Goal: Answer question/provide support: Share knowledge or assist other users

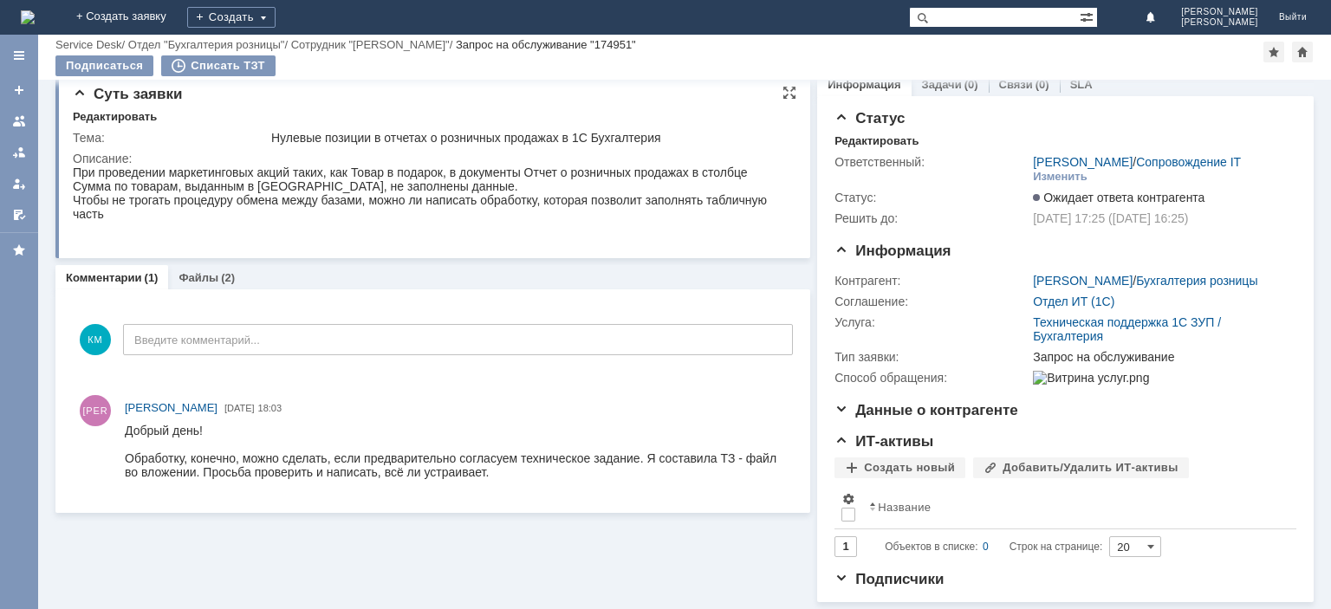
scroll to position [26, 0]
click at [210, 271] on link "Файлы" at bounding box center [199, 277] width 40 height 13
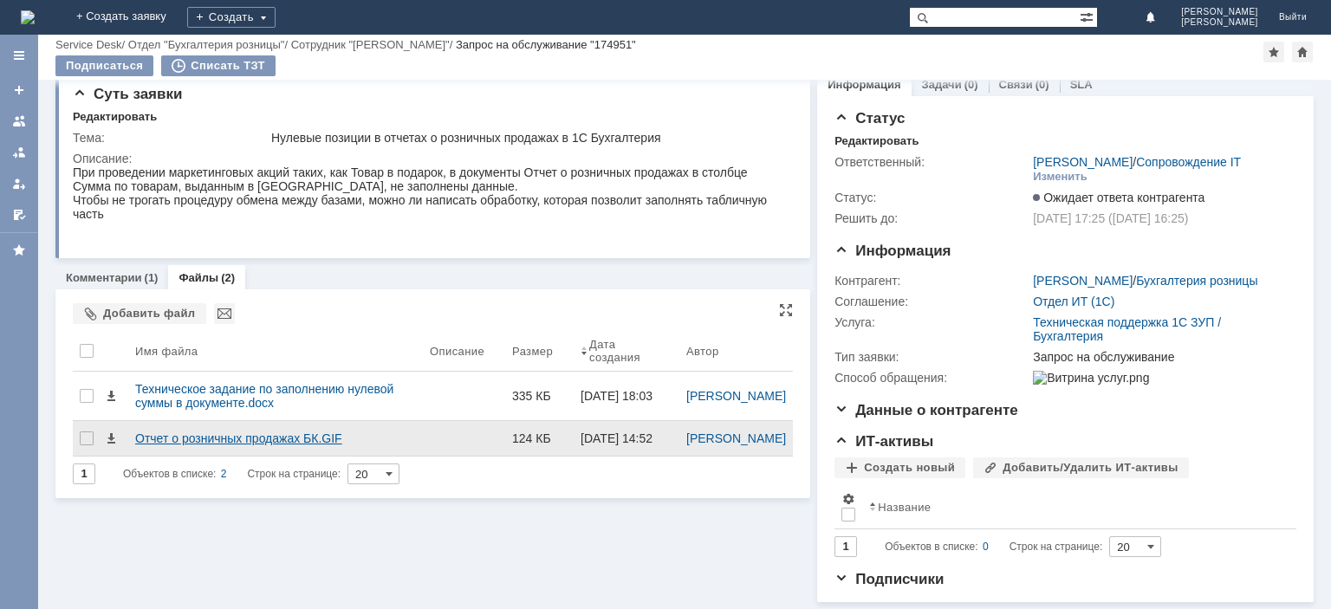
click at [291, 432] on div "Отчет о розничных продажах БК.GIF" at bounding box center [275, 439] width 281 height 14
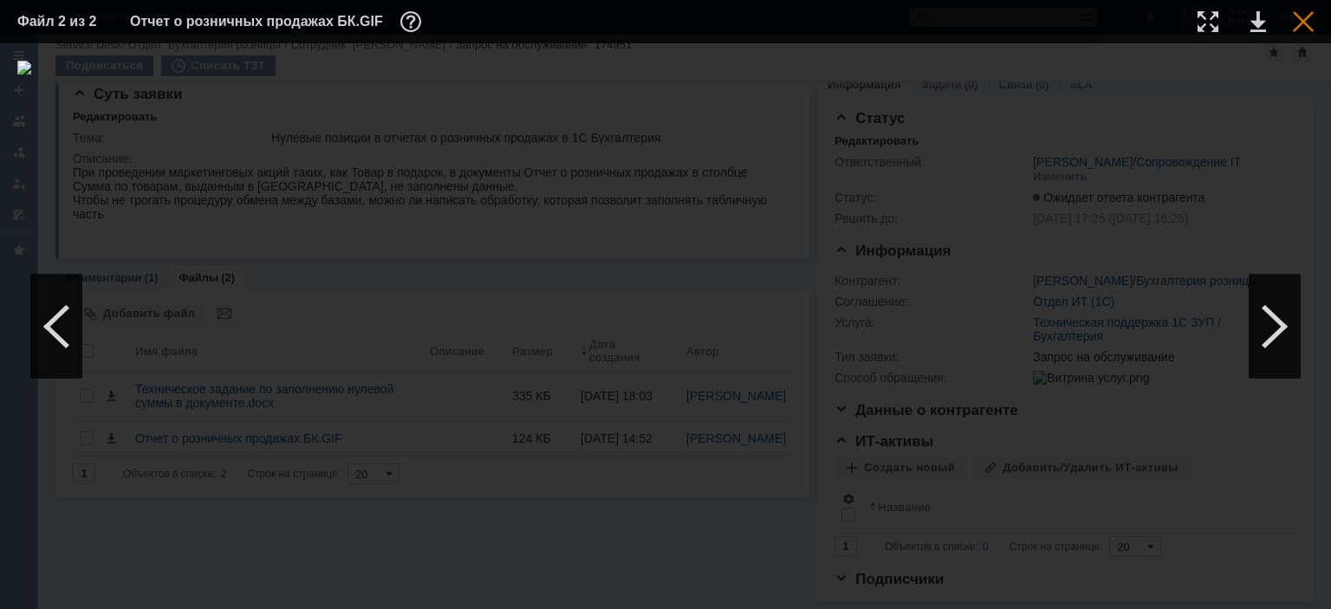
click at [1304, 21] on div at bounding box center [1303, 21] width 21 height 21
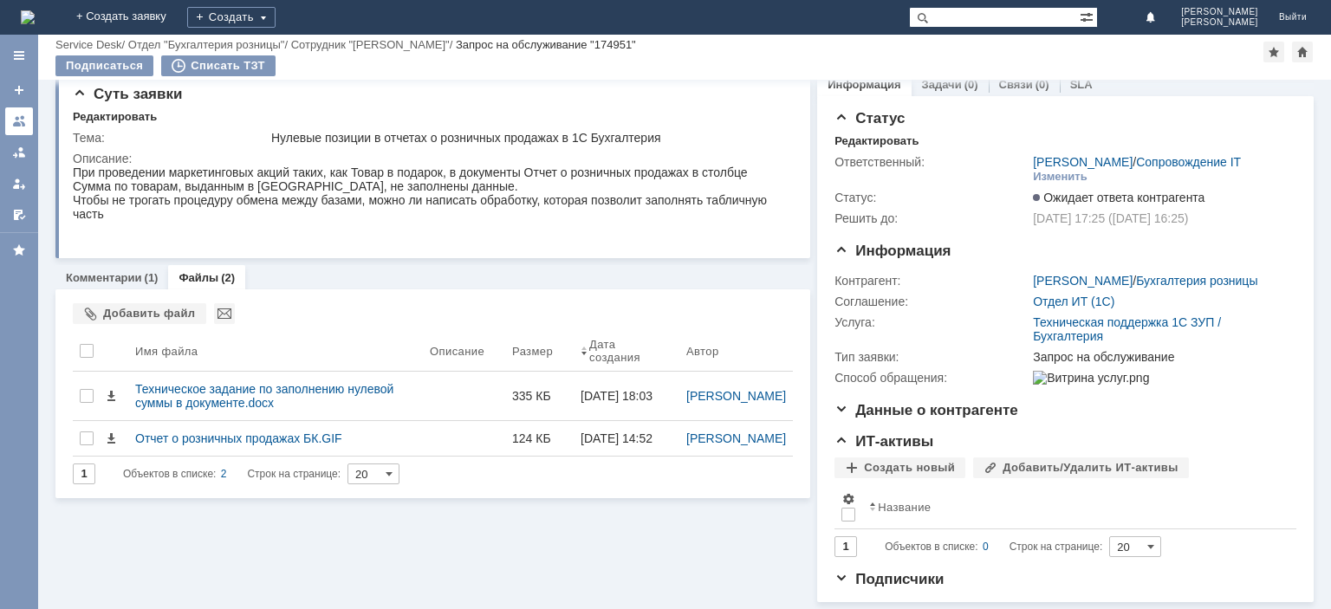
click at [16, 116] on div at bounding box center [19, 121] width 14 height 14
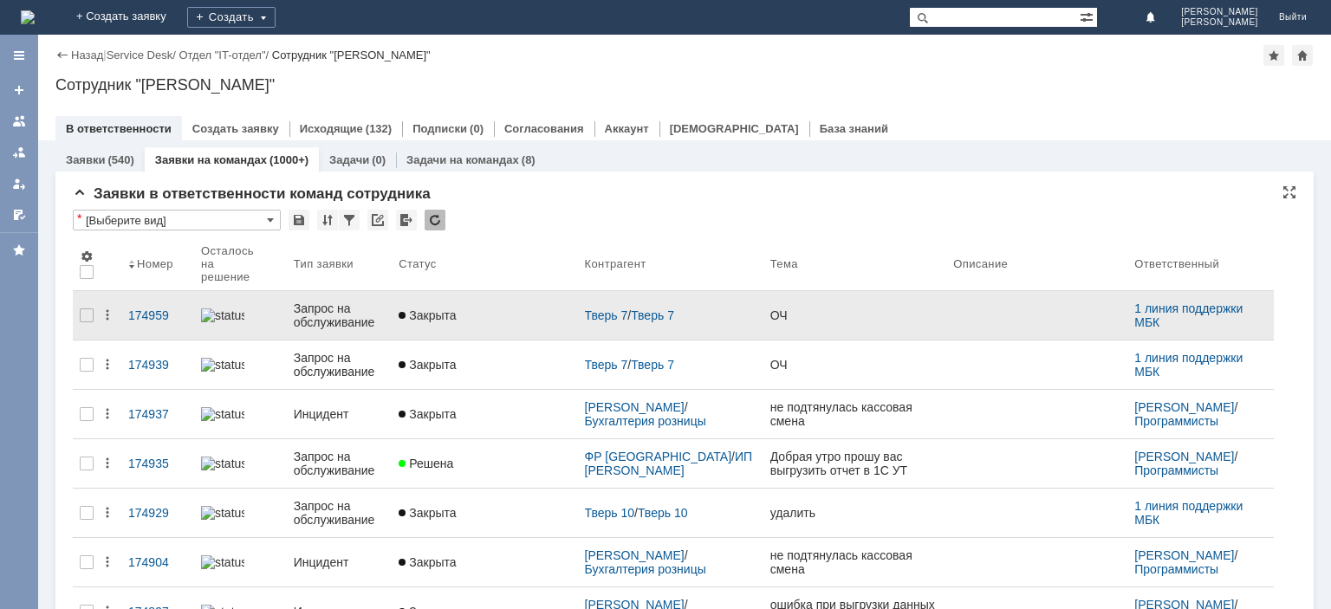
click at [345, 302] on div "Запрос на обслуживание" at bounding box center [340, 316] width 92 height 28
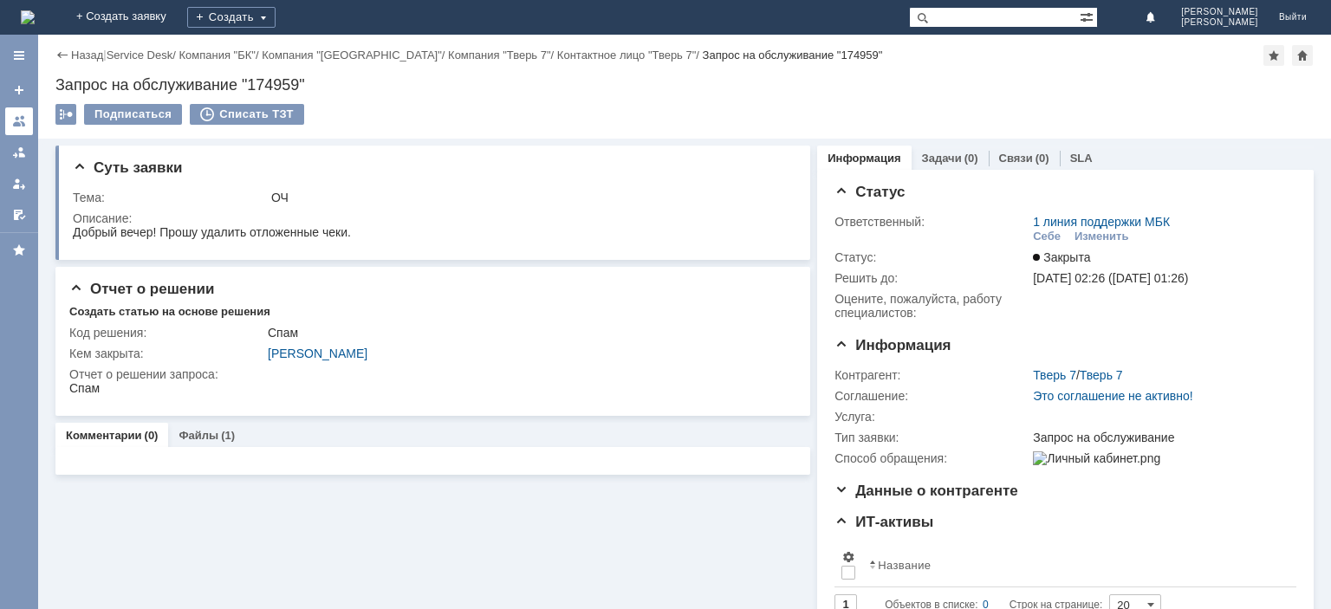
click at [23, 120] on div at bounding box center [19, 121] width 14 height 14
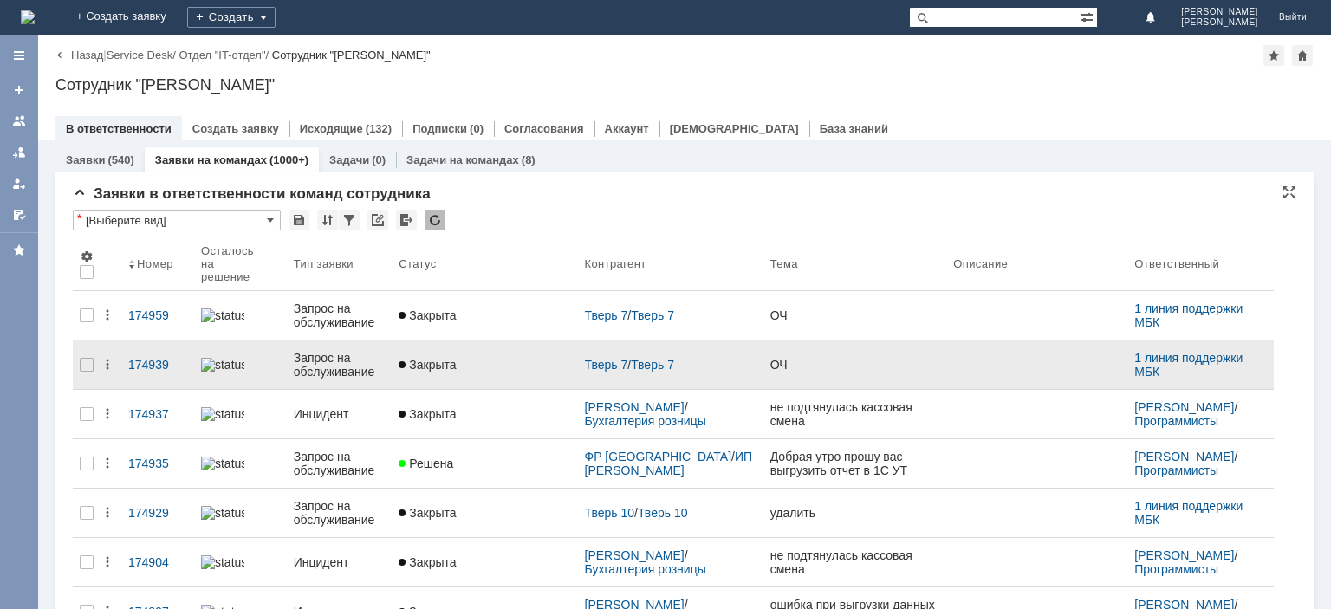
click at [311, 352] on div "Запрос на обслуживание" at bounding box center [340, 365] width 92 height 28
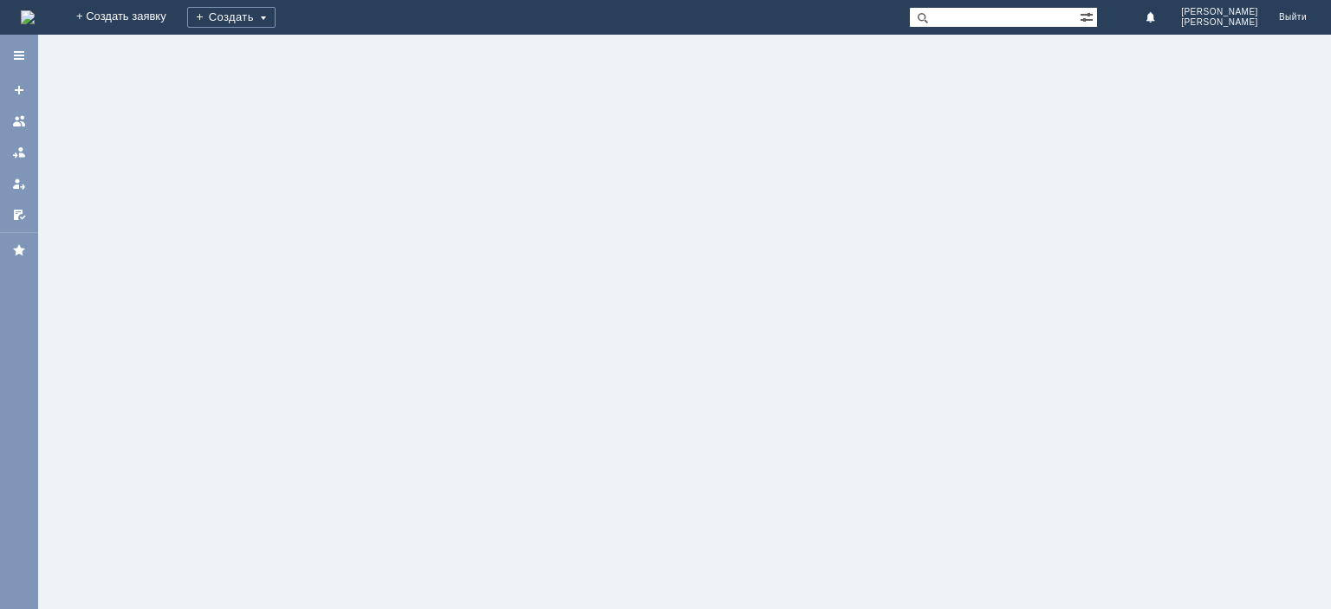
click at [308, 366] on div at bounding box center [684, 322] width 1293 height 575
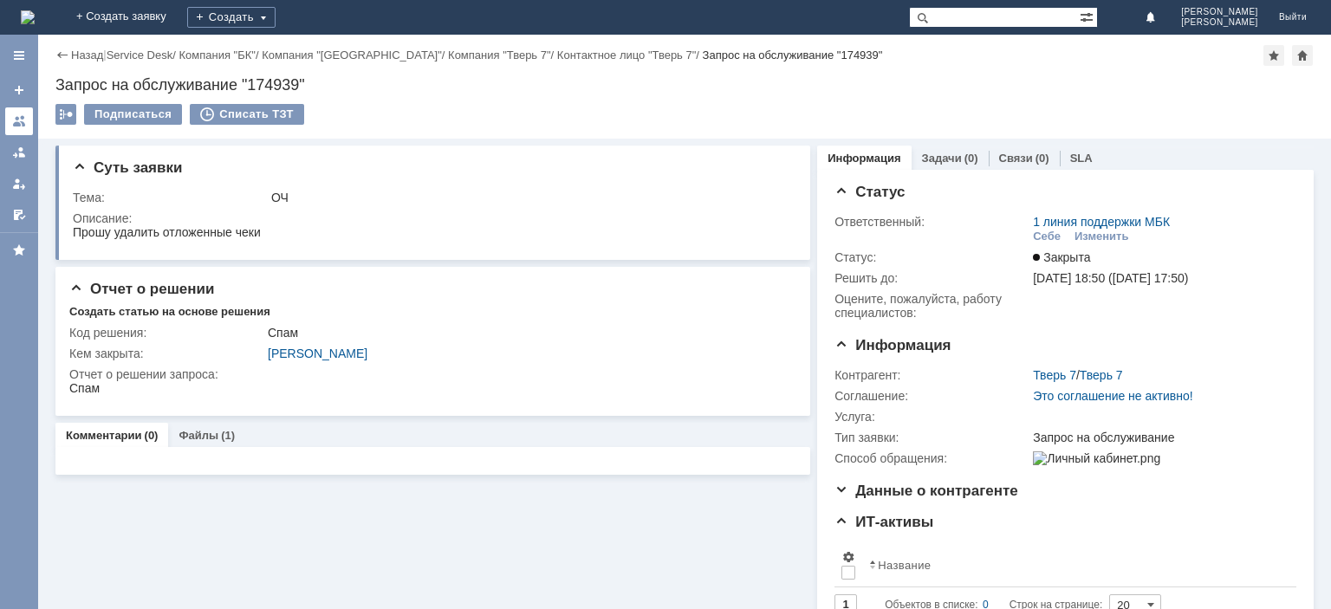
click at [19, 116] on div at bounding box center [19, 121] width 14 height 14
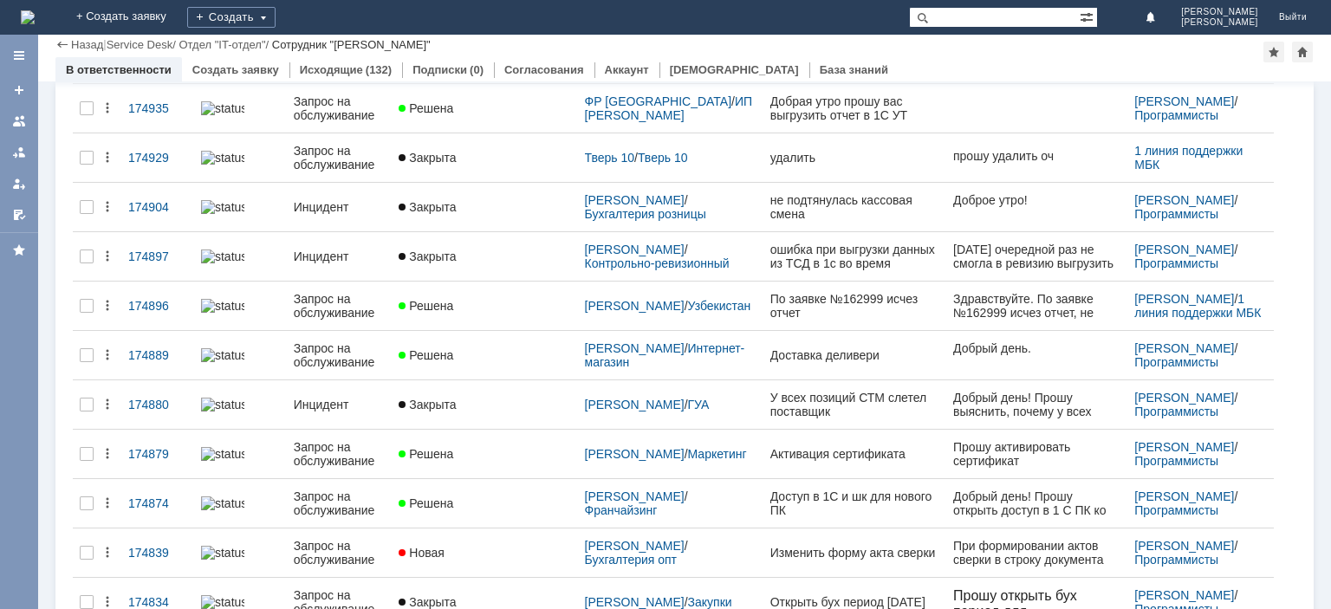
scroll to position [35, 0]
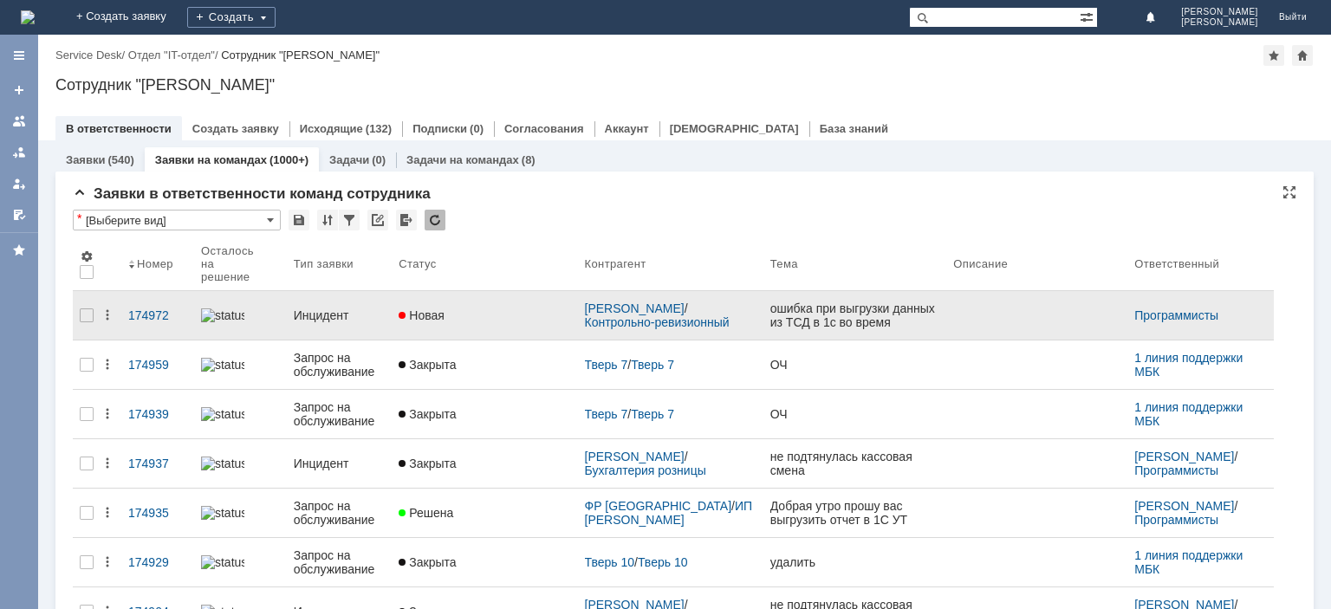
click at [327, 309] on div "Инцидент" at bounding box center [340, 316] width 92 height 14
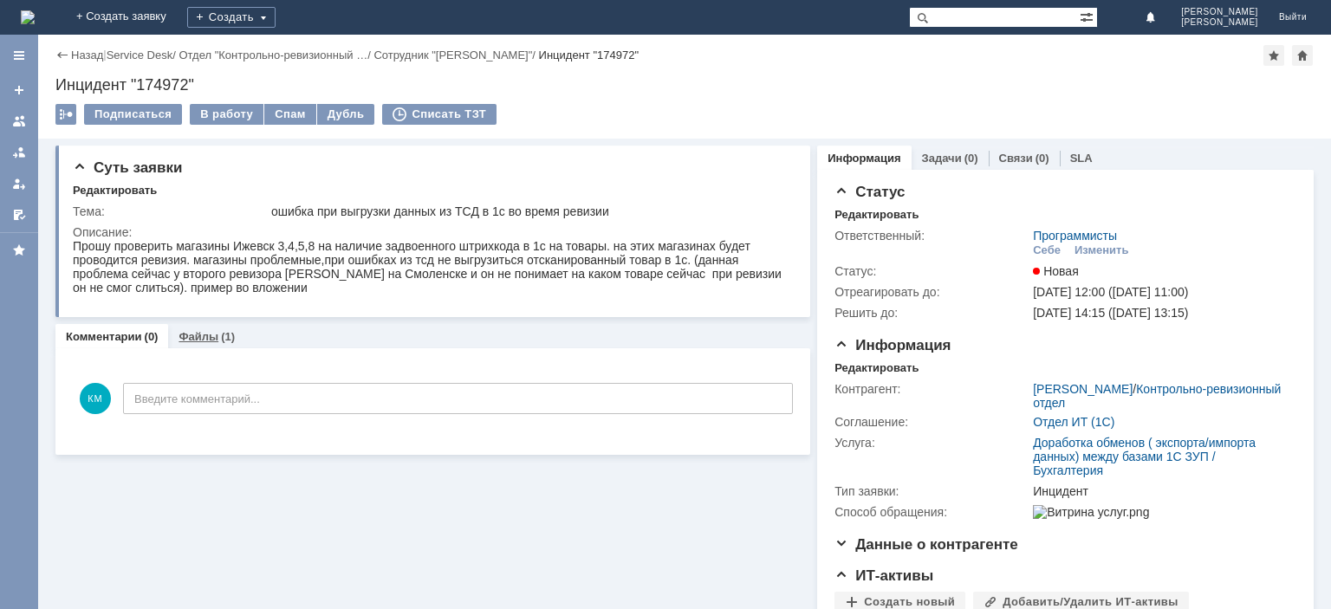
click at [208, 345] on div "Файлы (1)" at bounding box center [206, 336] width 77 height 25
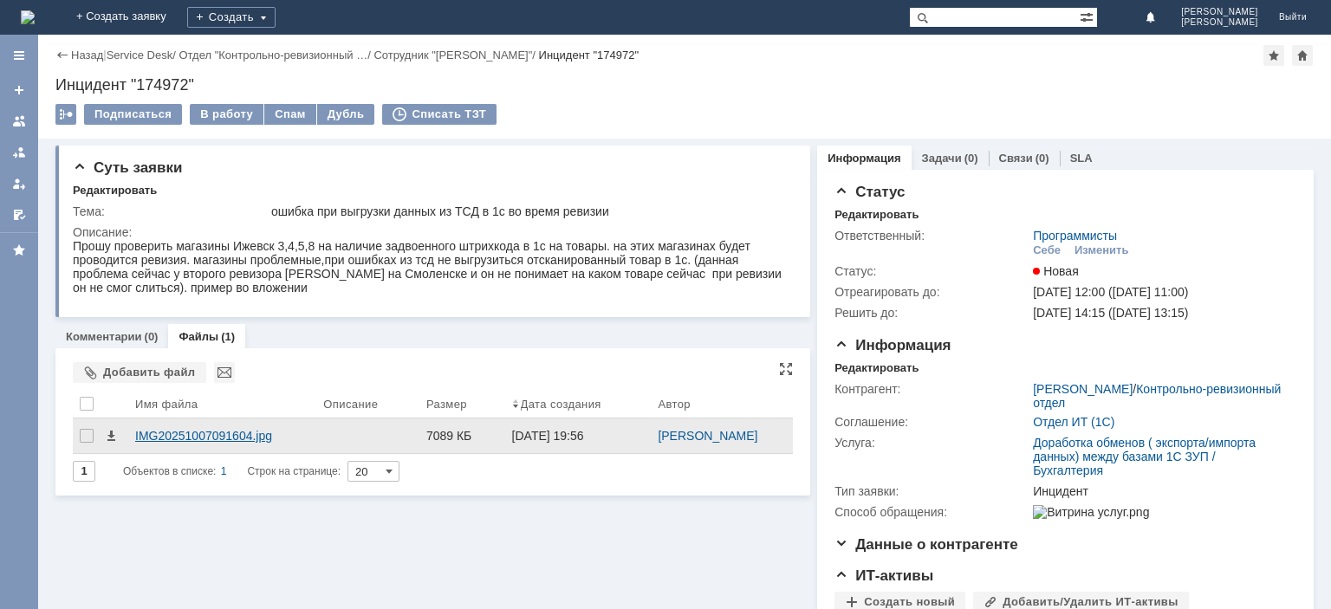
click at [180, 432] on div "IMG20251007091604.jpg" at bounding box center [222, 436] width 174 height 14
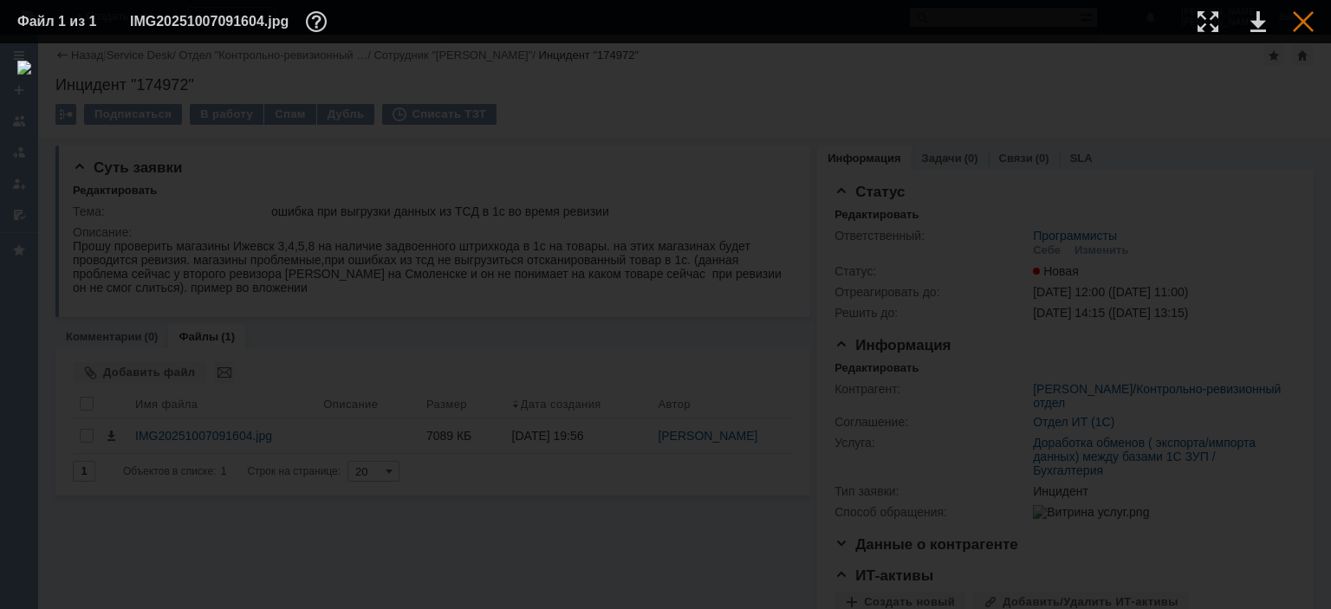
click at [1299, 20] on div at bounding box center [1303, 21] width 21 height 21
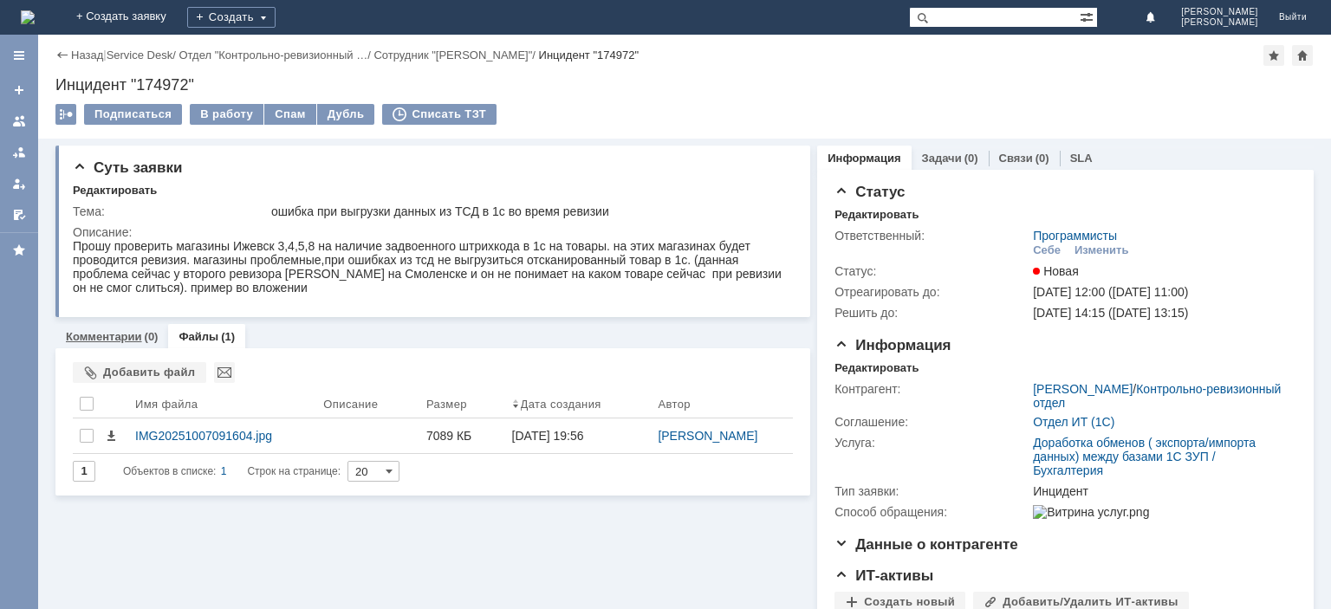
click at [125, 339] on link "Комментарии" at bounding box center [104, 336] width 76 height 13
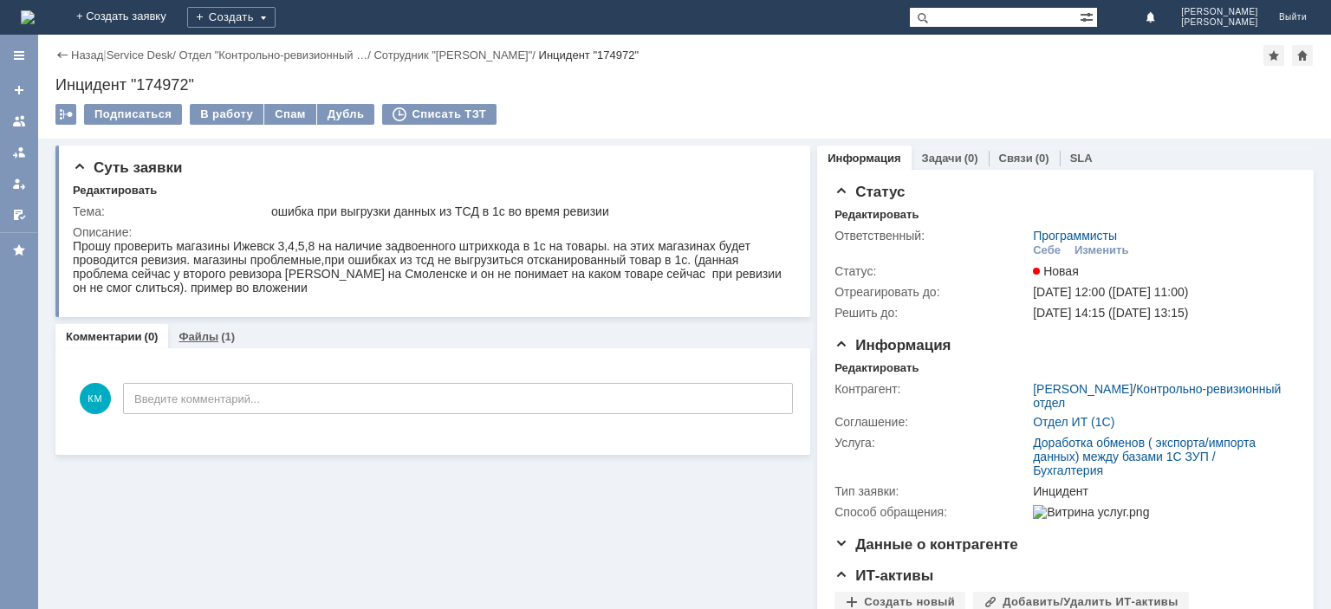
click at [214, 335] on link "Файлы" at bounding box center [199, 336] width 40 height 13
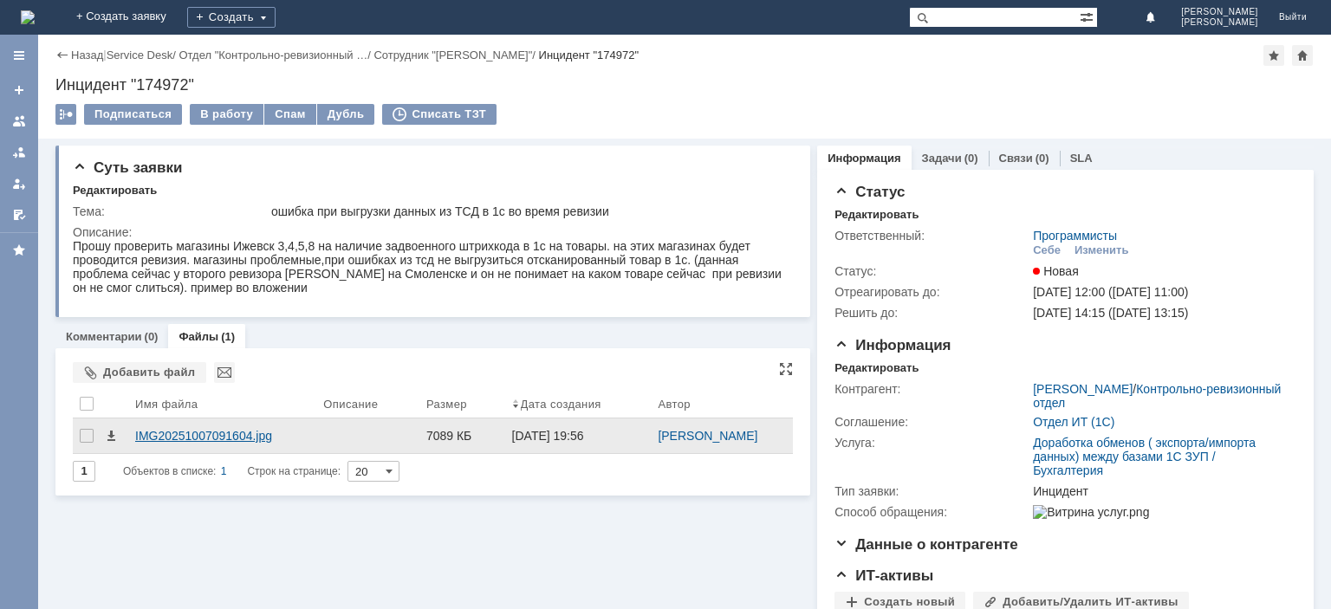
click at [189, 434] on div "IMG20251007091604.jpg" at bounding box center [222, 436] width 174 height 14
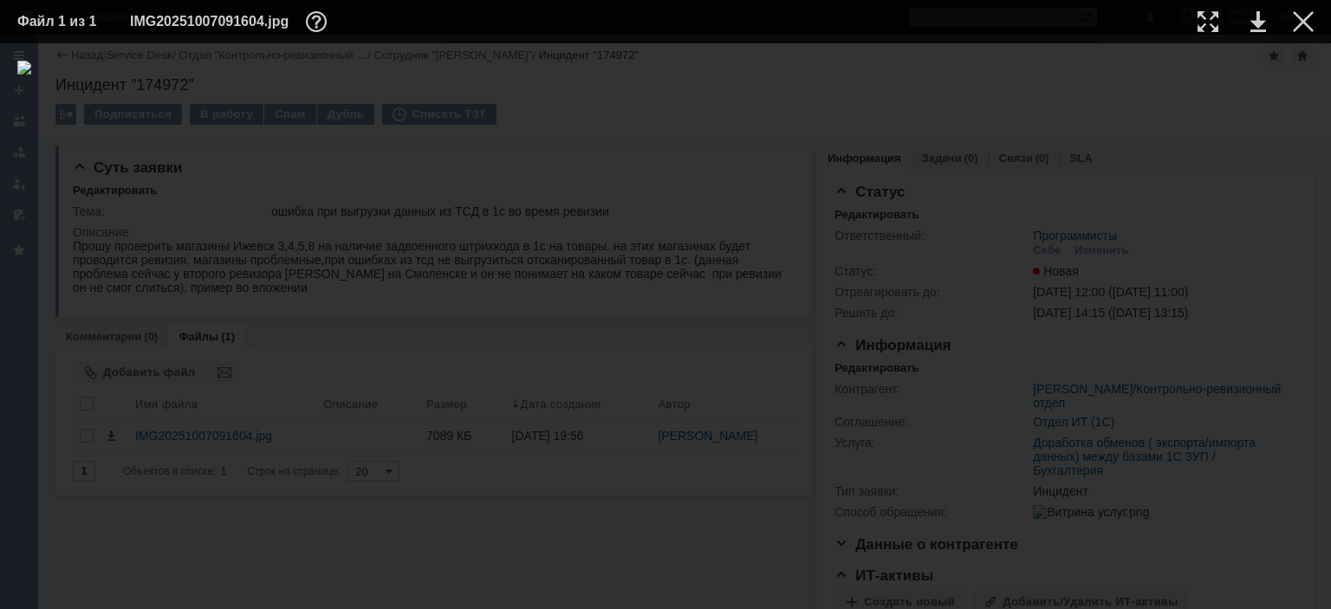
click at [1292, 33] on td at bounding box center [1290, 22] width 48 height 26
click at [1302, 28] on div at bounding box center [1303, 21] width 21 height 21
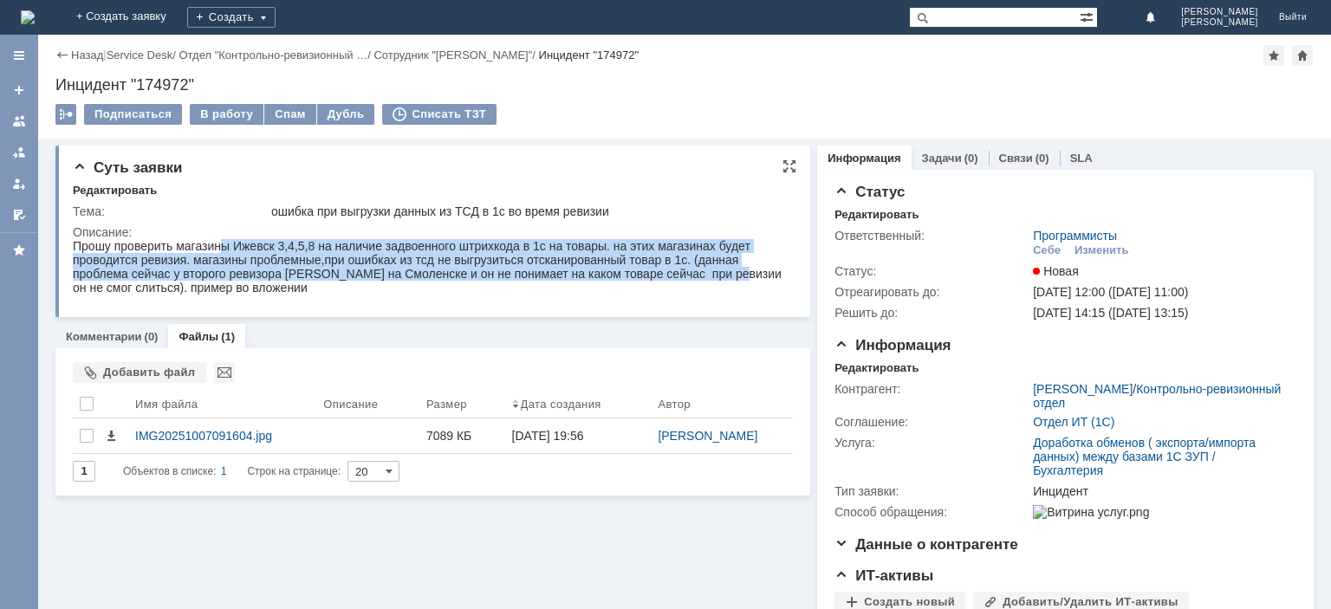
drag, startPoint x: 218, startPoint y: 242, endPoint x: 720, endPoint y: 282, distance: 504.3
click at [730, 277] on div "Прошу проверить магазины Ижевск 3,4,5,8 на наличие задвоенного штрихкода в 1с н…" at bounding box center [431, 266] width 716 height 55
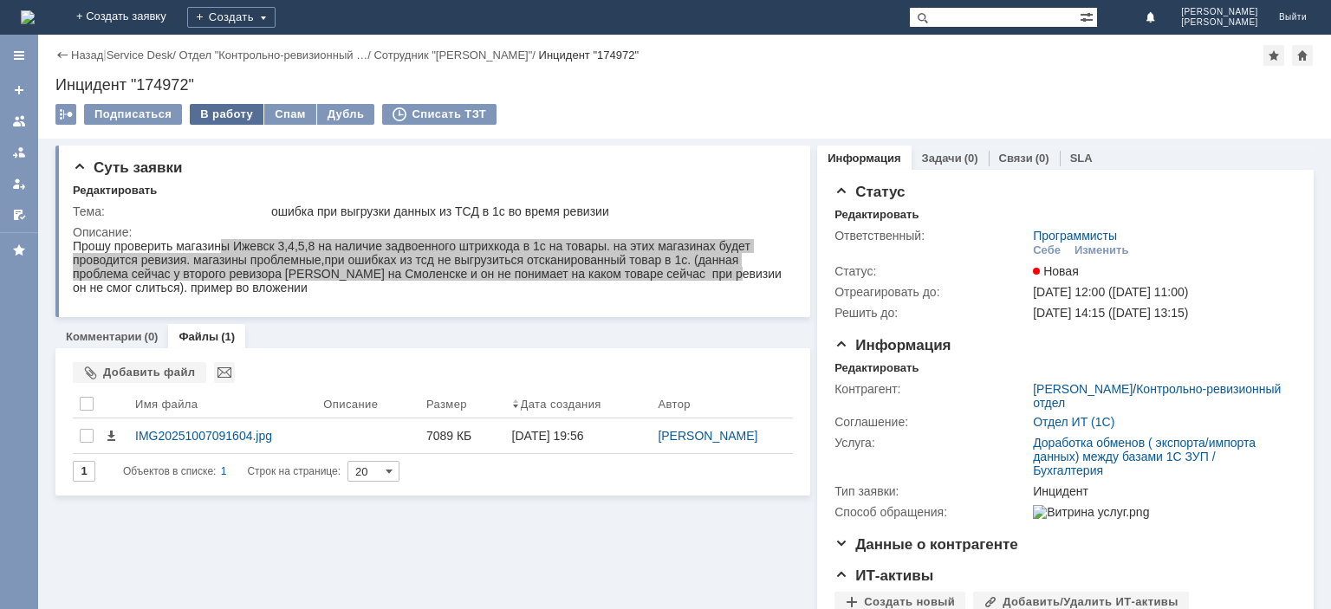
click at [216, 113] on div "В работу" at bounding box center [227, 114] width 74 height 21
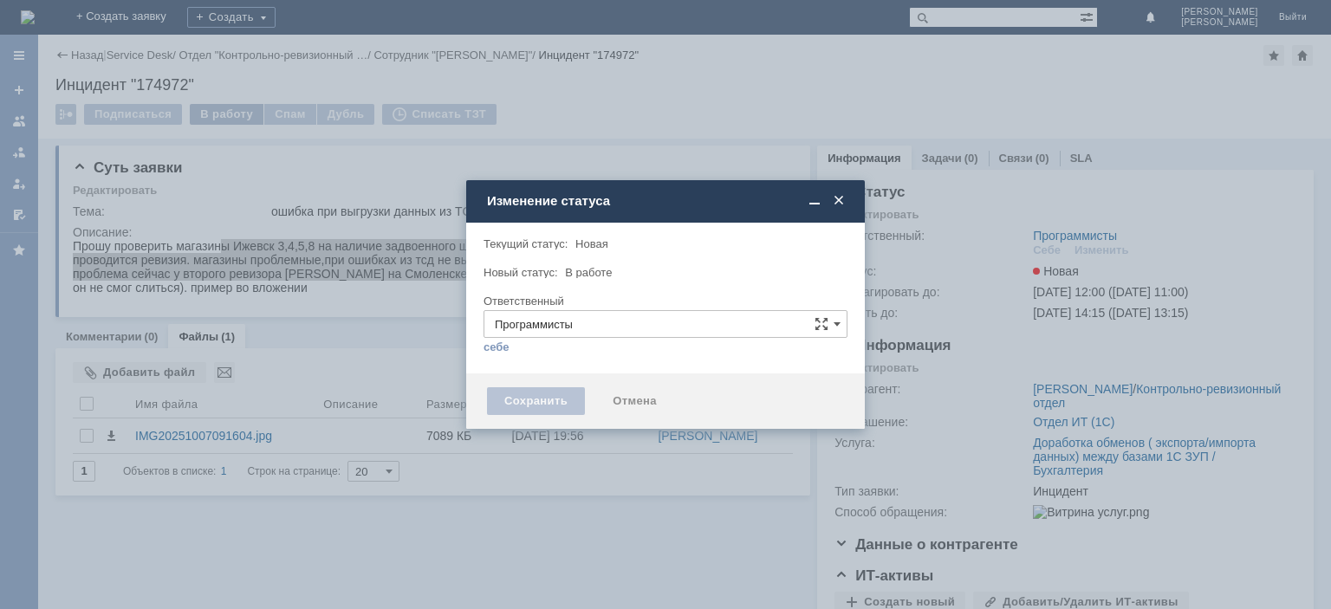
type input "[PERSON_NAME]"
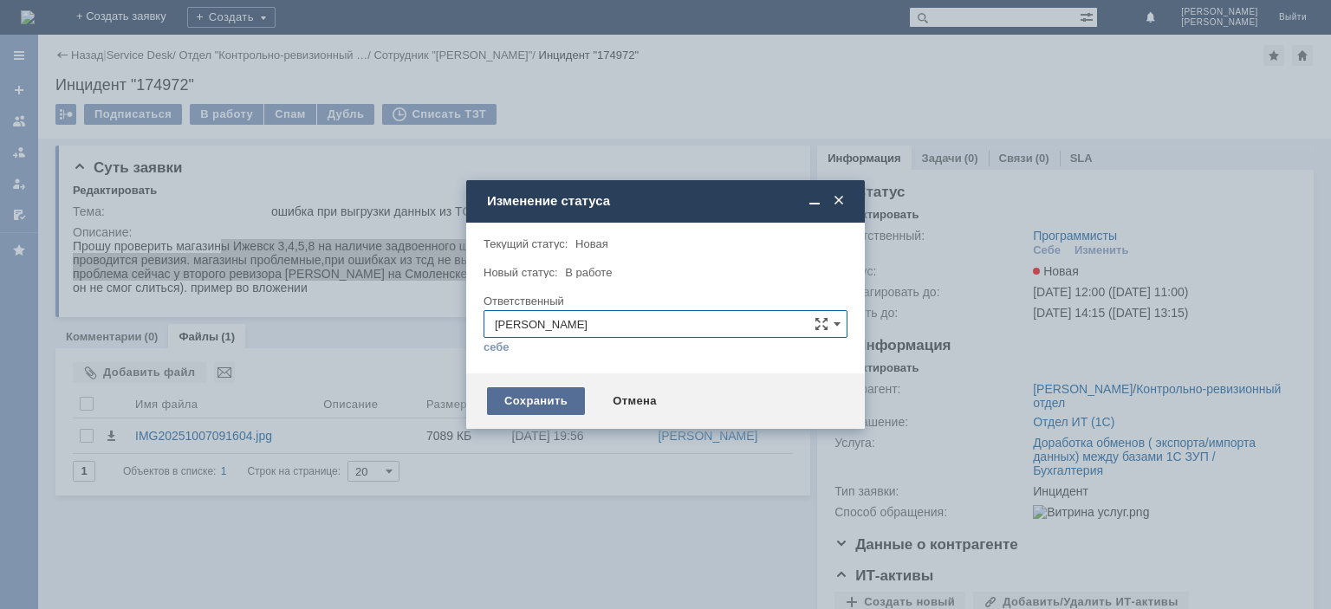
click at [543, 397] on div "Сохранить" at bounding box center [536, 401] width 98 height 28
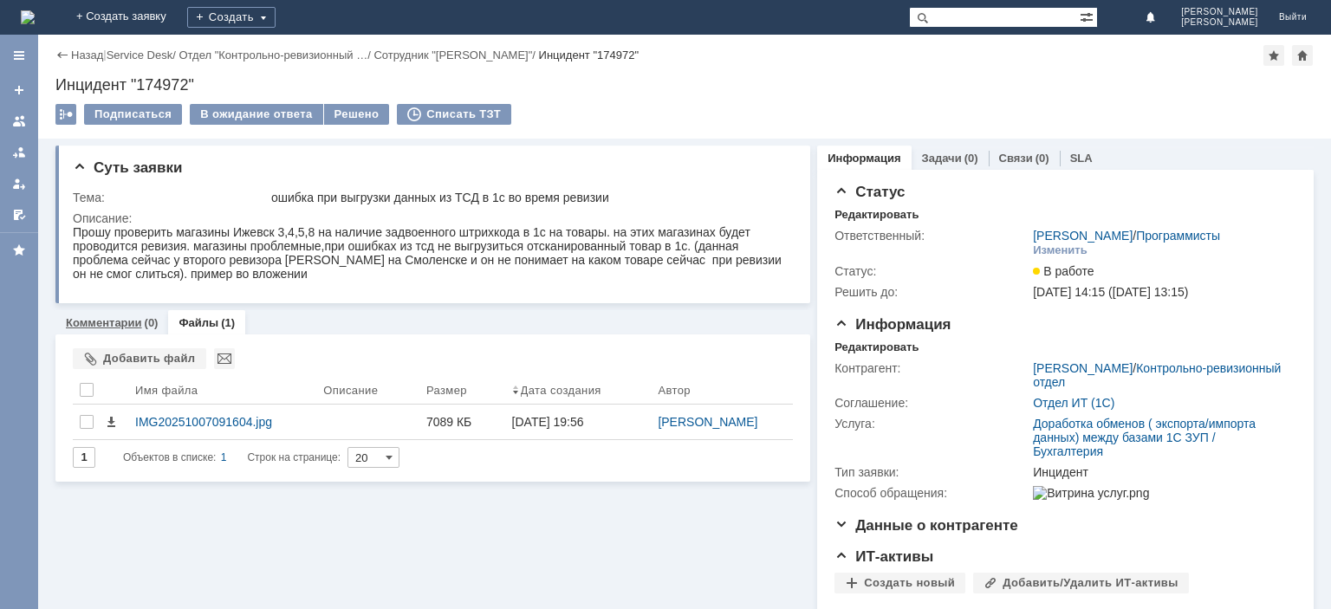
click at [90, 322] on link "Комментарии" at bounding box center [104, 322] width 76 height 13
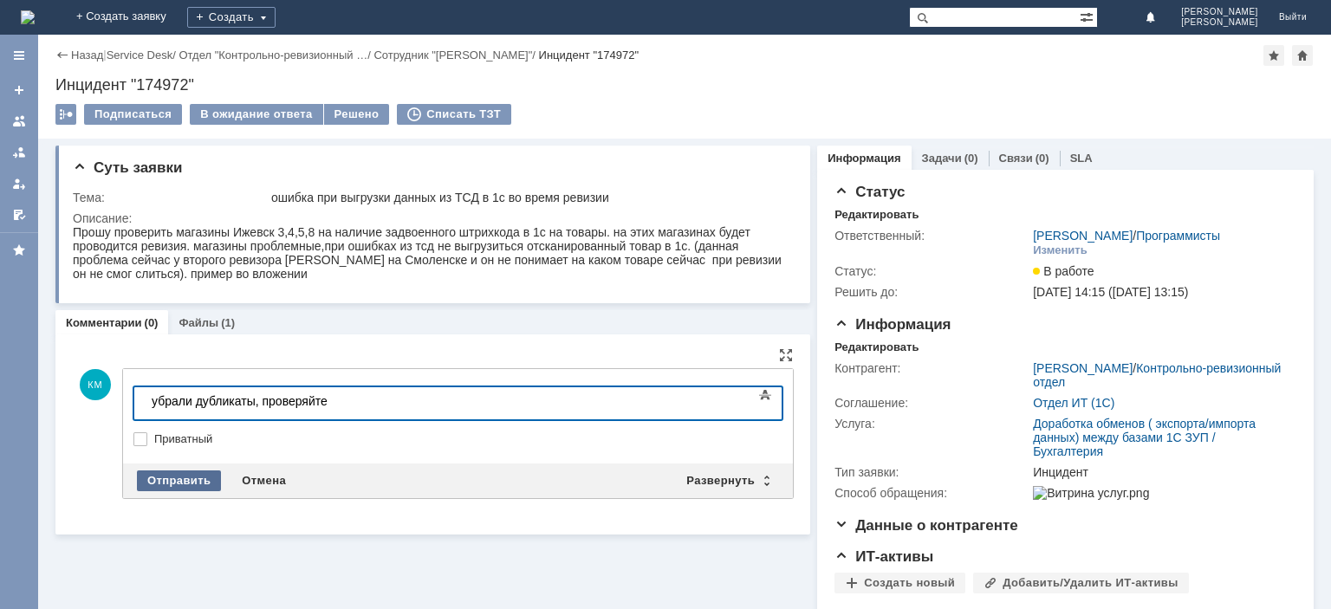
click at [184, 483] on div "Отправить" at bounding box center [179, 481] width 84 height 21
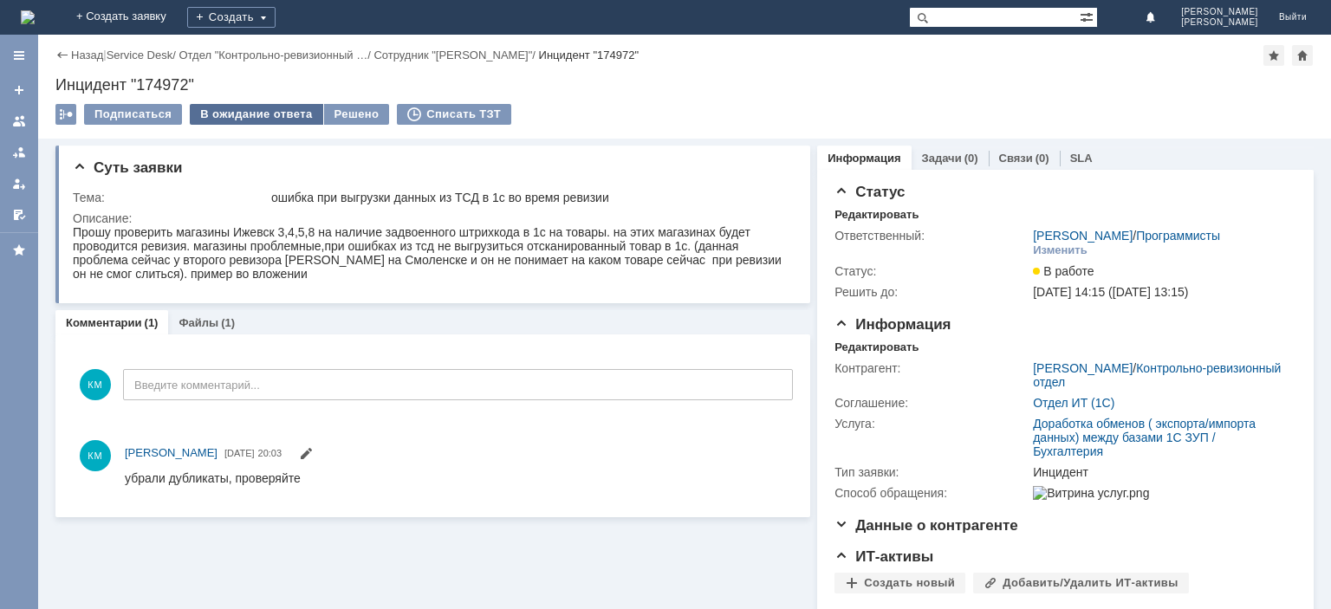
click at [296, 116] on div "В ожидание ответа" at bounding box center [256, 114] width 133 height 21
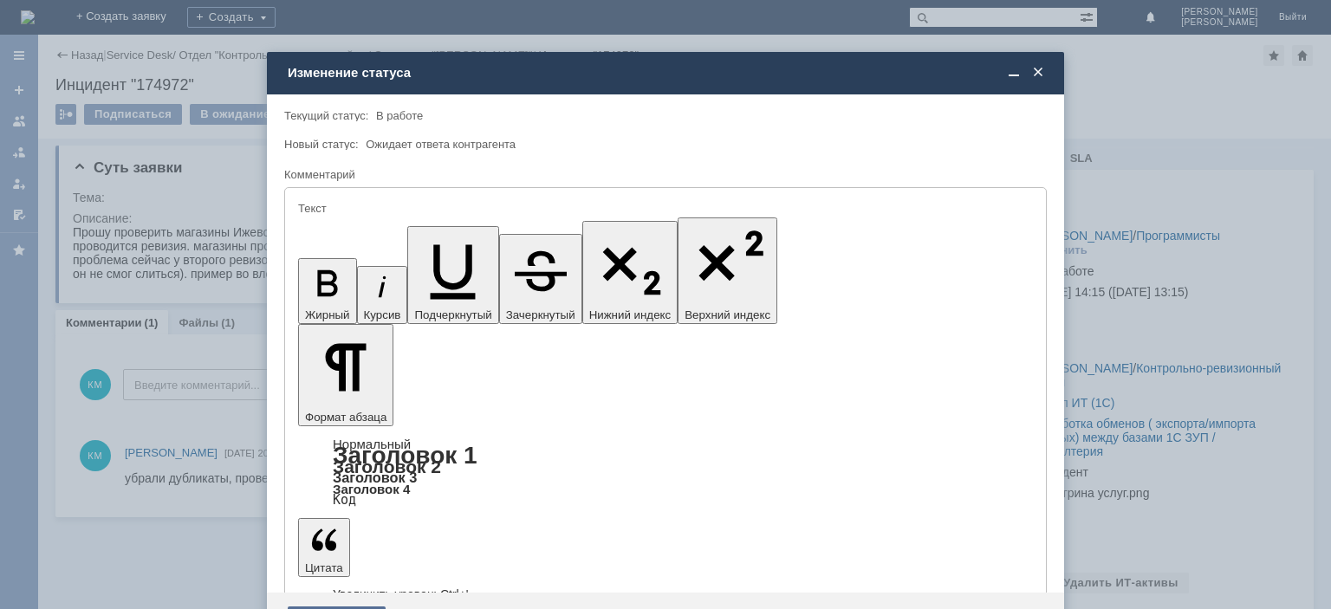
click at [331, 607] on div "Сохранить" at bounding box center [337, 621] width 98 height 28
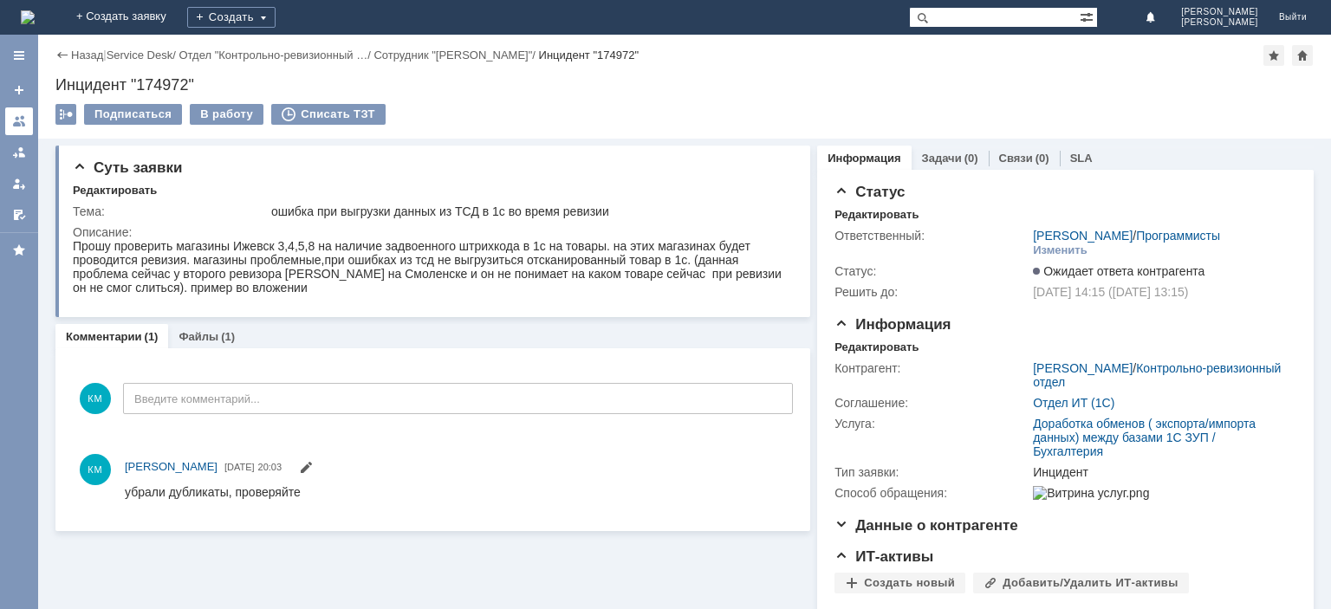
click at [12, 116] on link at bounding box center [19, 121] width 28 height 28
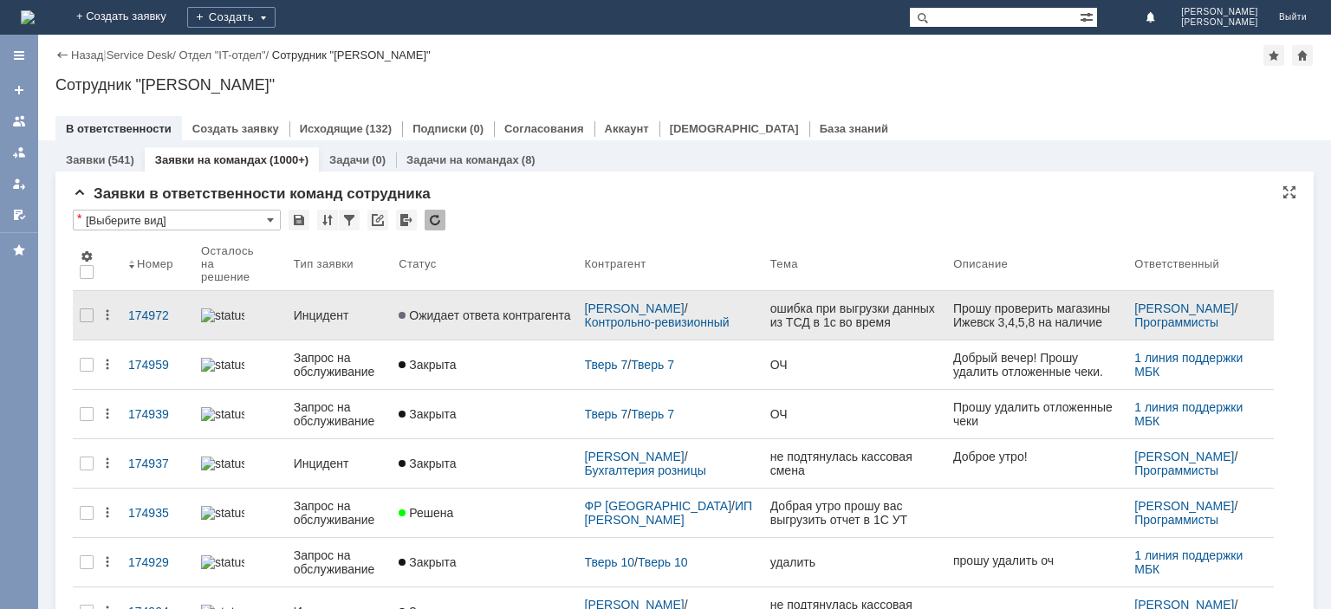
click at [361, 309] on div "Инцидент" at bounding box center [340, 316] width 92 height 14
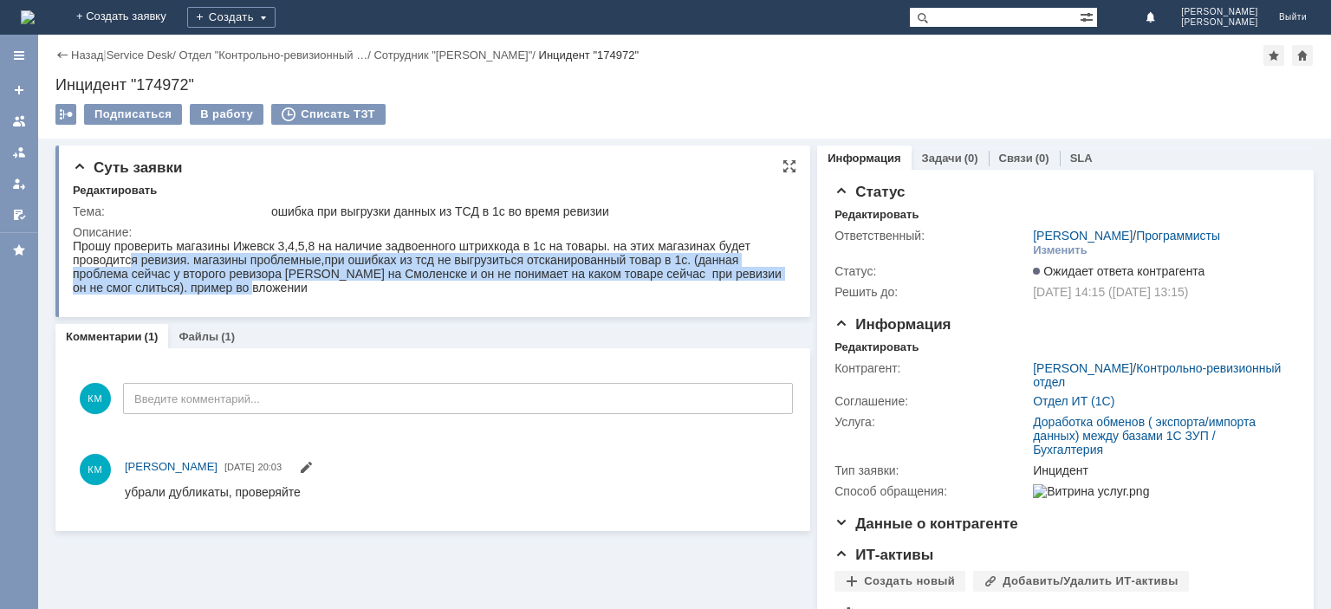
drag, startPoint x: 135, startPoint y: 263, endPoint x: 739, endPoint y: 283, distance: 604.5
click at [739, 283] on div "Прошу проверить магазины Ижевск 3,4,5,8 на наличие задвоенного штрихкода в 1с н…" at bounding box center [431, 266] width 716 height 55
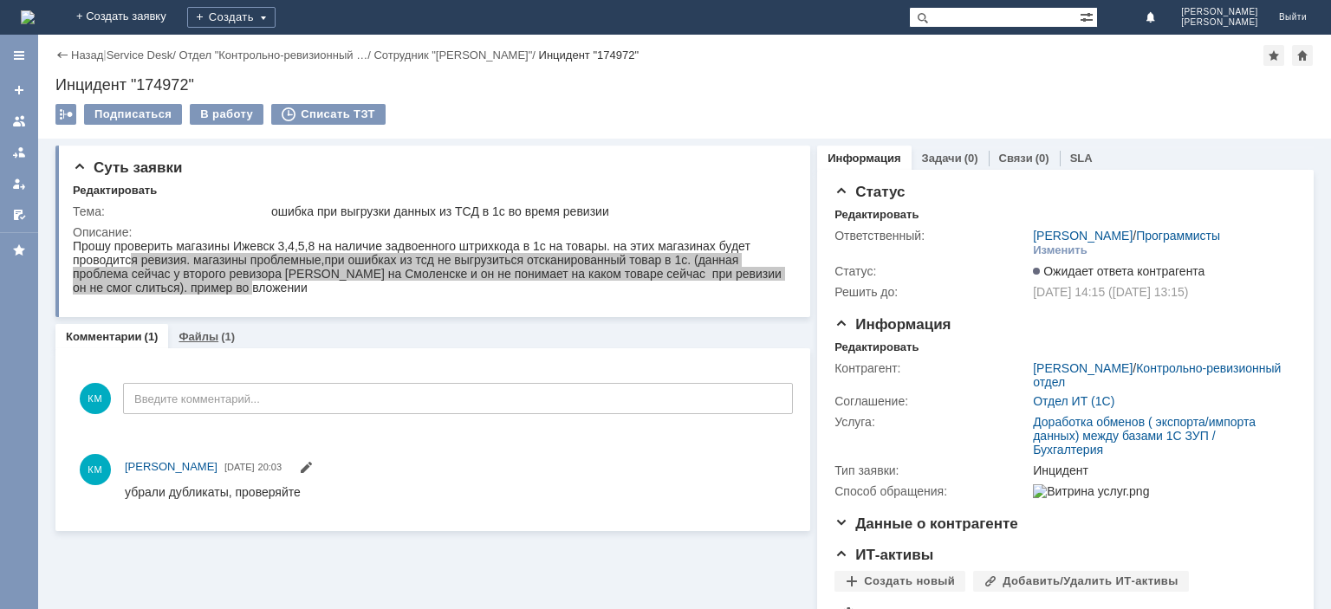
click at [221, 335] on div "(1)" at bounding box center [228, 336] width 14 height 13
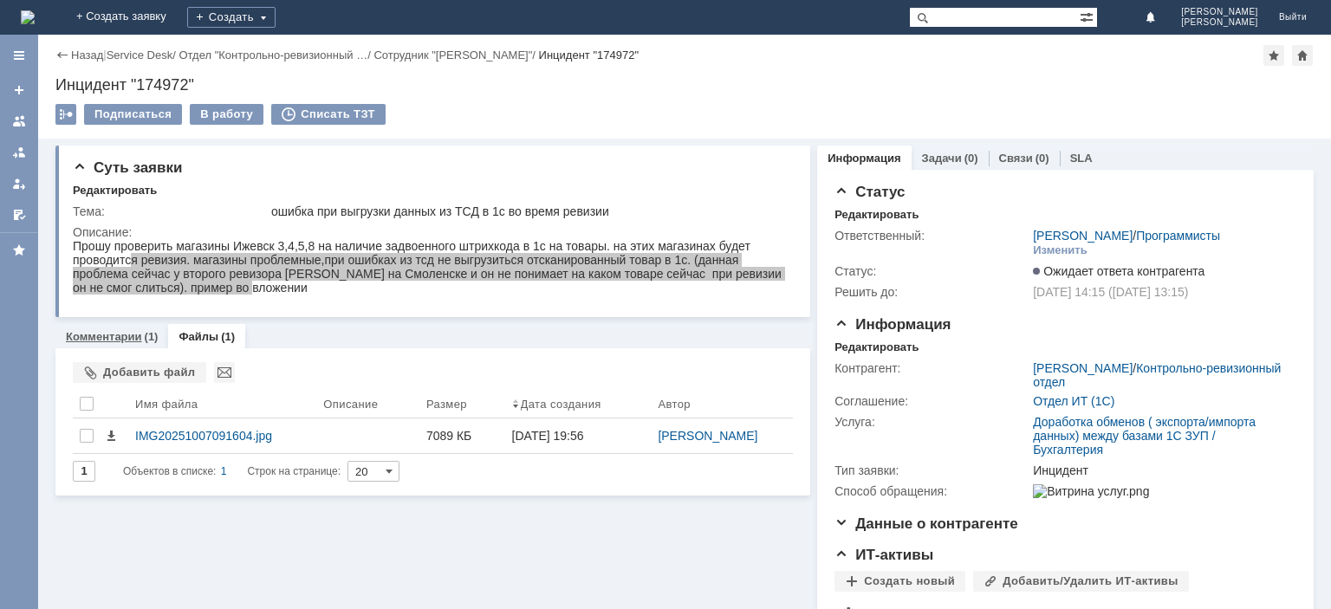
click at [126, 333] on link "Комментарии" at bounding box center [104, 336] width 76 height 13
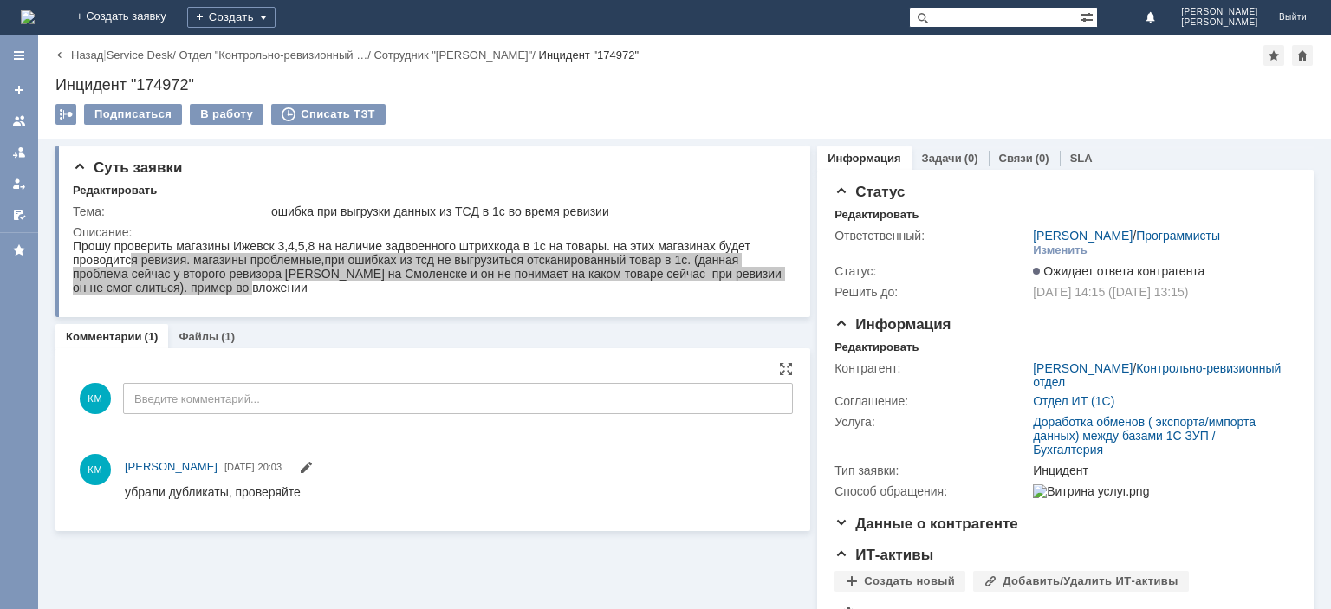
click at [416, 477] on div "КМ Калиниченко Максим 08.10.2025 20:03" at bounding box center [455, 468] width 661 height 21
click at [16, 127] on div at bounding box center [19, 121] width 14 height 14
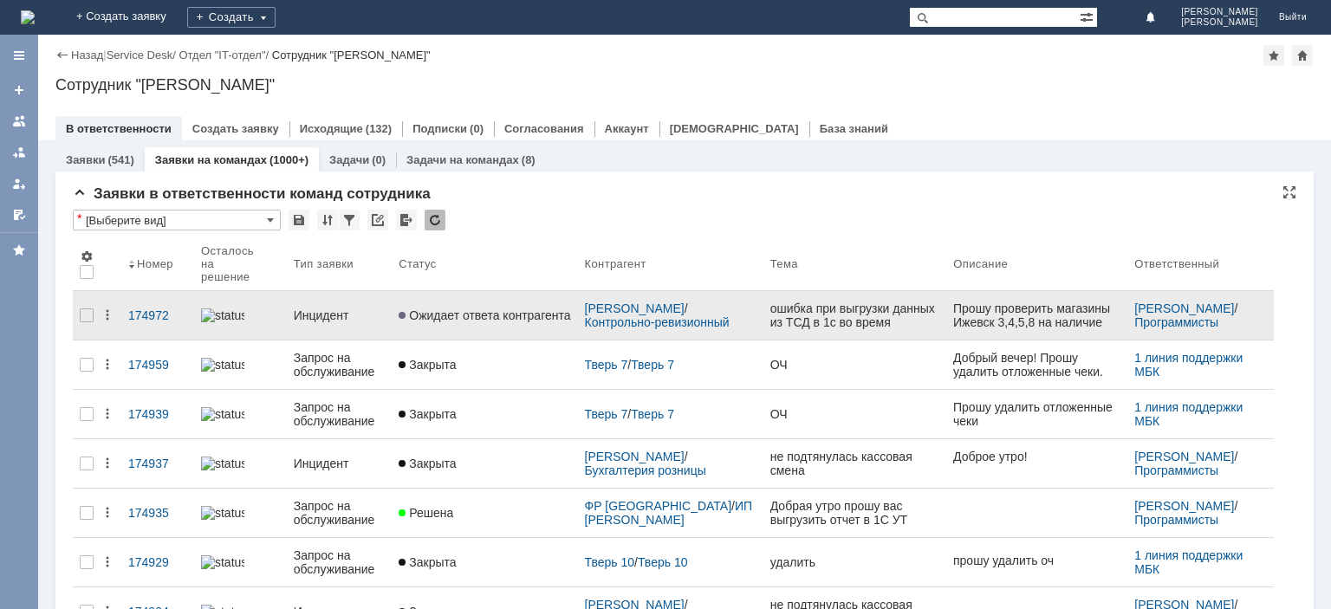
click at [328, 309] on div "Инцидент" at bounding box center [340, 316] width 92 height 14
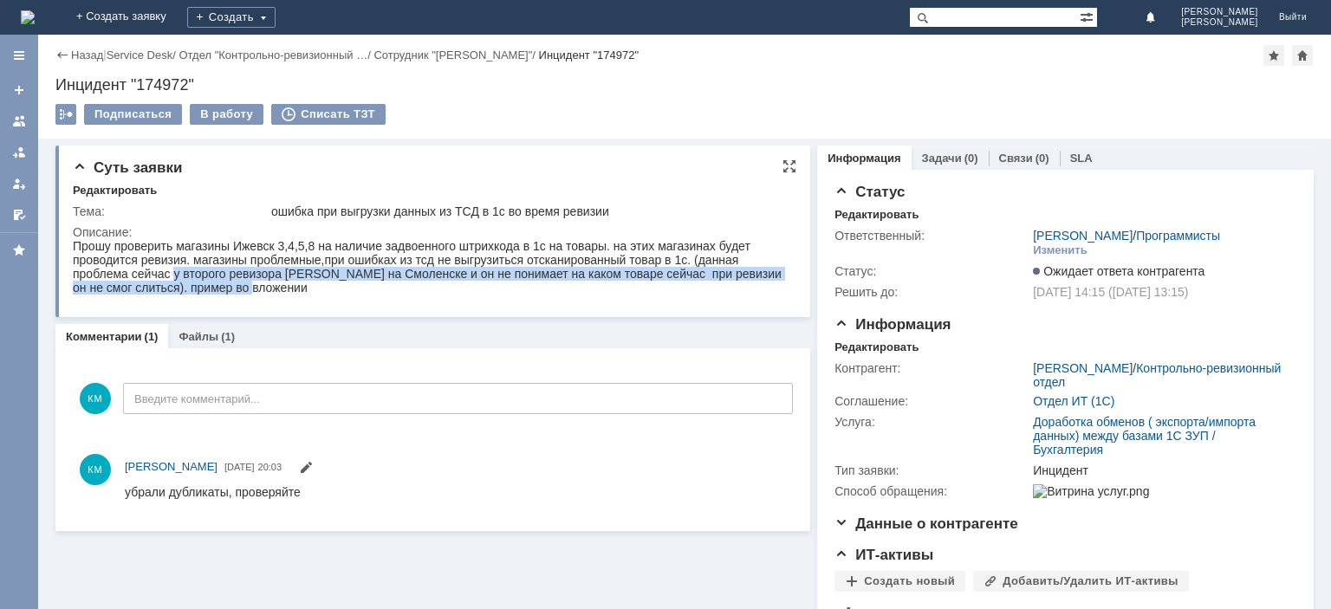
drag, startPoint x: 172, startPoint y: 277, endPoint x: 755, endPoint y: 283, distance: 582.5
click at [755, 283] on div "Прошу проверить магазины Ижевск 3,4,5,8 на наличие задвоенного штрихкода в 1с н…" at bounding box center [431, 266] width 716 height 55
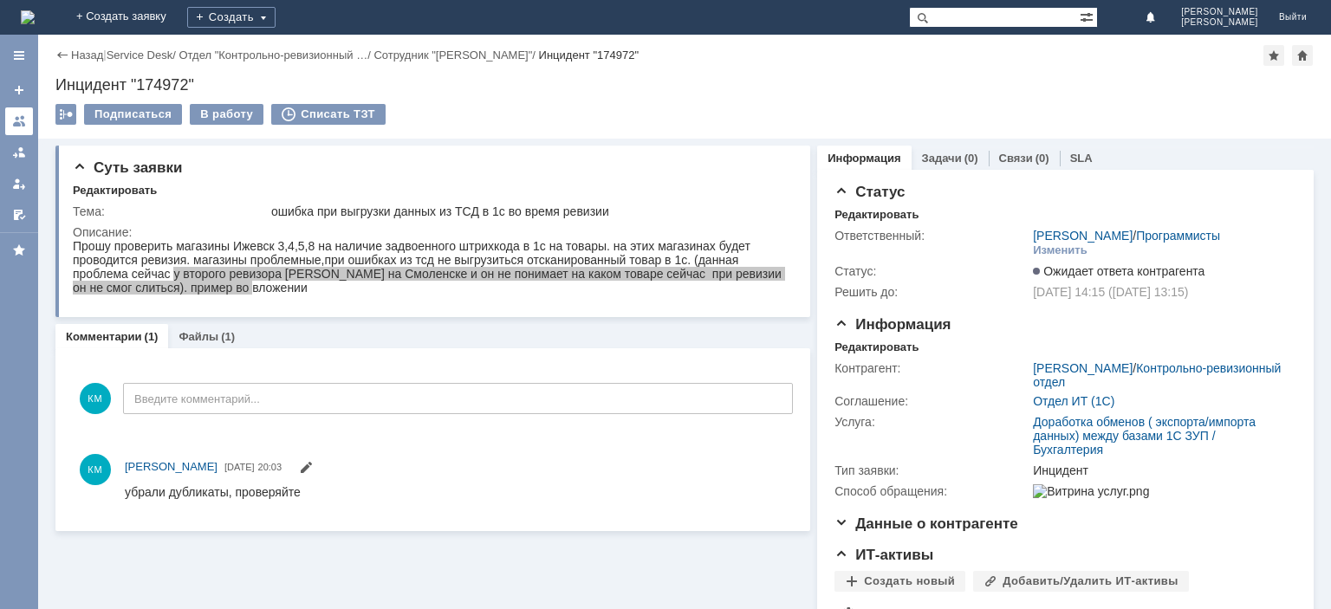
click at [17, 113] on link at bounding box center [19, 121] width 28 height 28
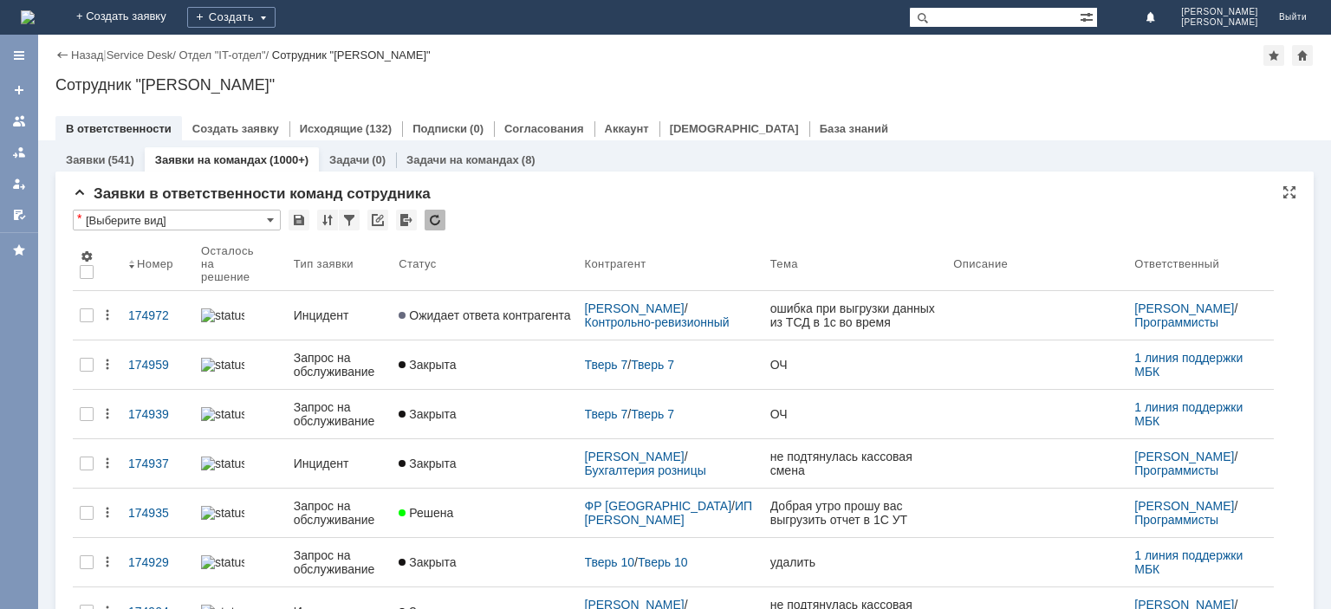
click at [433, 224] on div at bounding box center [435, 220] width 21 height 21
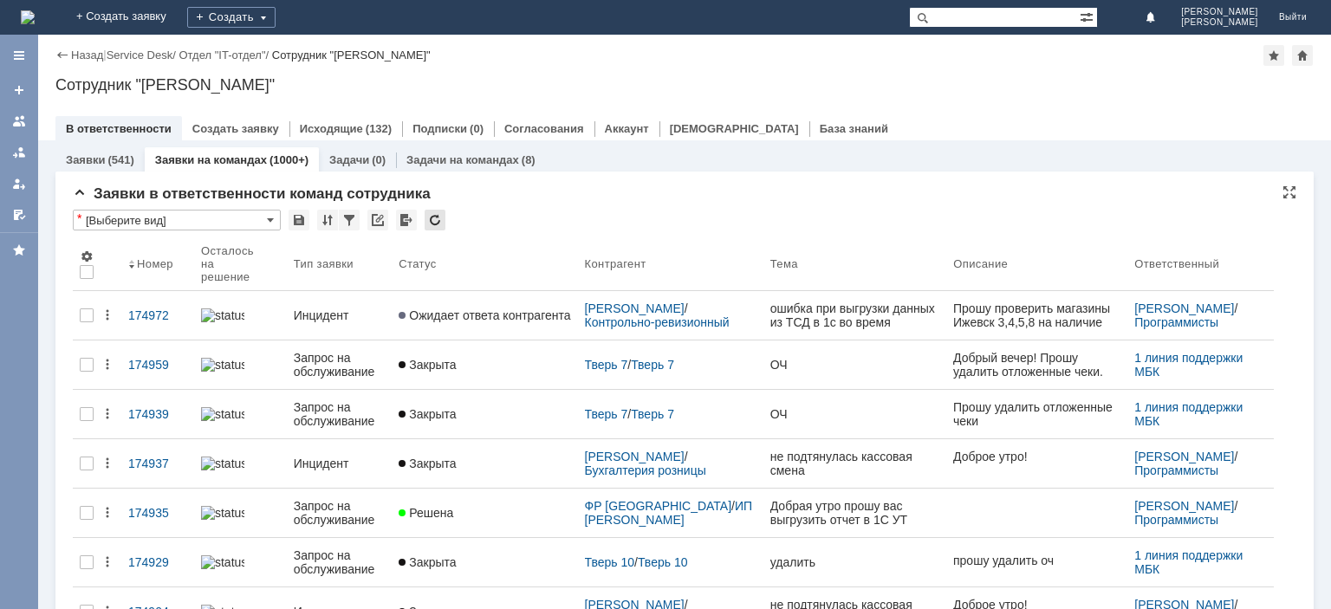
click at [428, 217] on div at bounding box center [435, 220] width 21 height 21
click at [434, 218] on div at bounding box center [435, 220] width 21 height 21
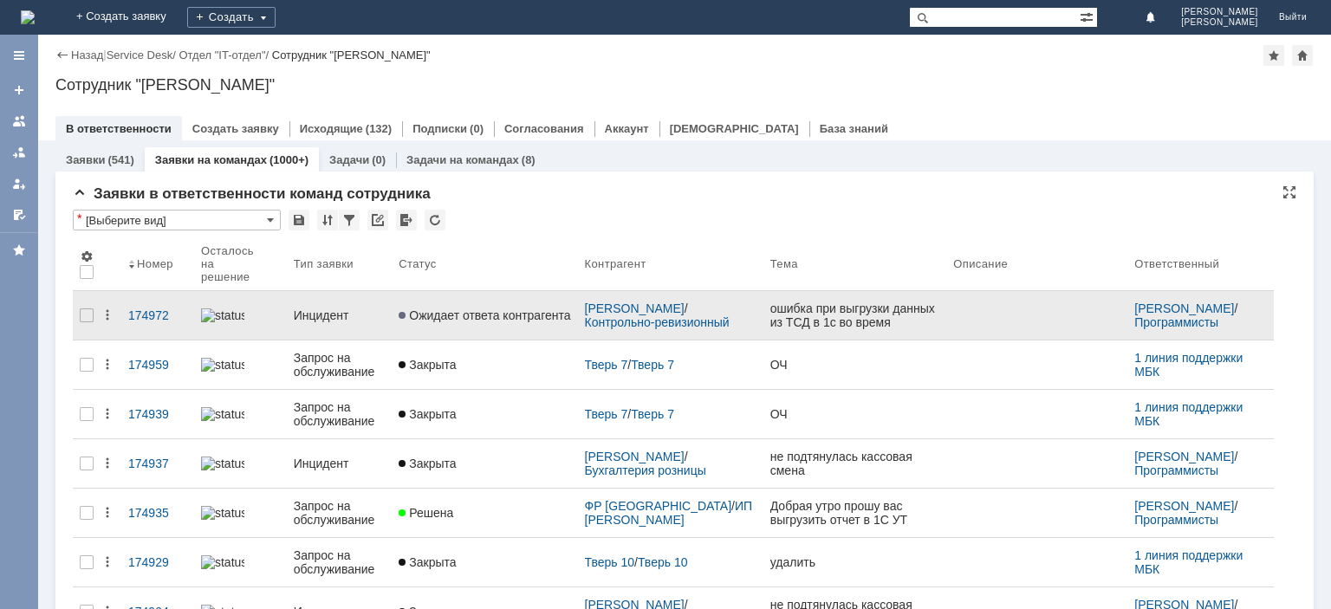
click at [314, 309] on div "Инцидент" at bounding box center [340, 316] width 92 height 14
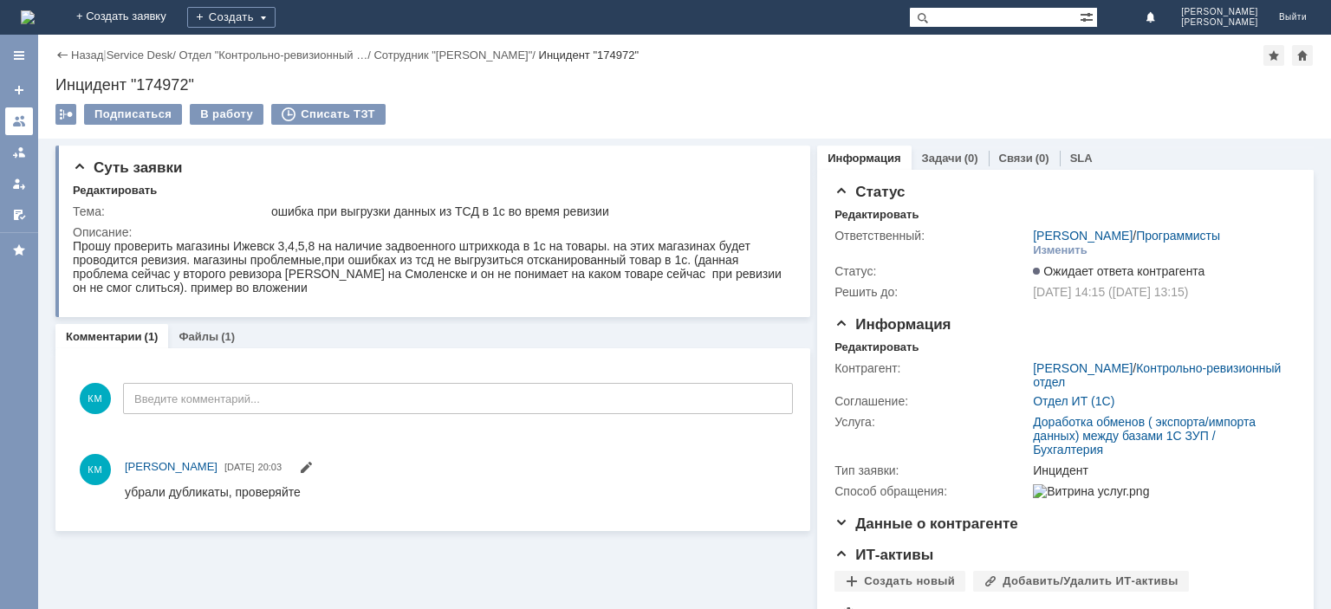
click at [23, 122] on div at bounding box center [19, 121] width 14 height 14
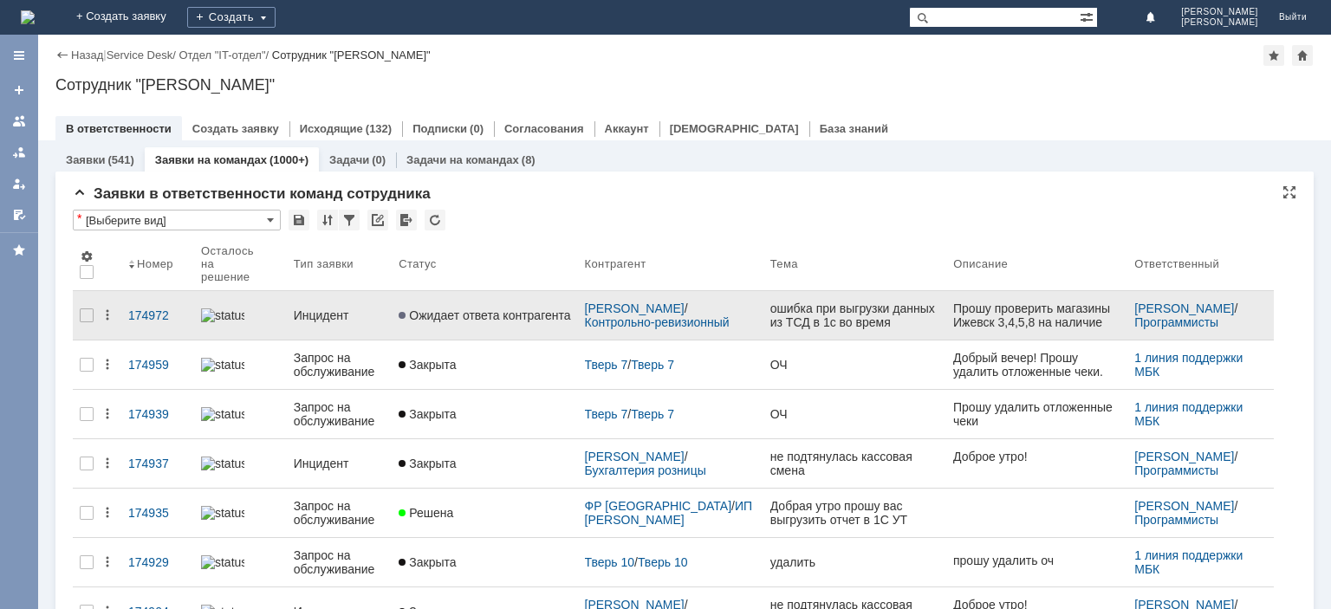
click at [355, 309] on div "Инцидент" at bounding box center [340, 316] width 92 height 14
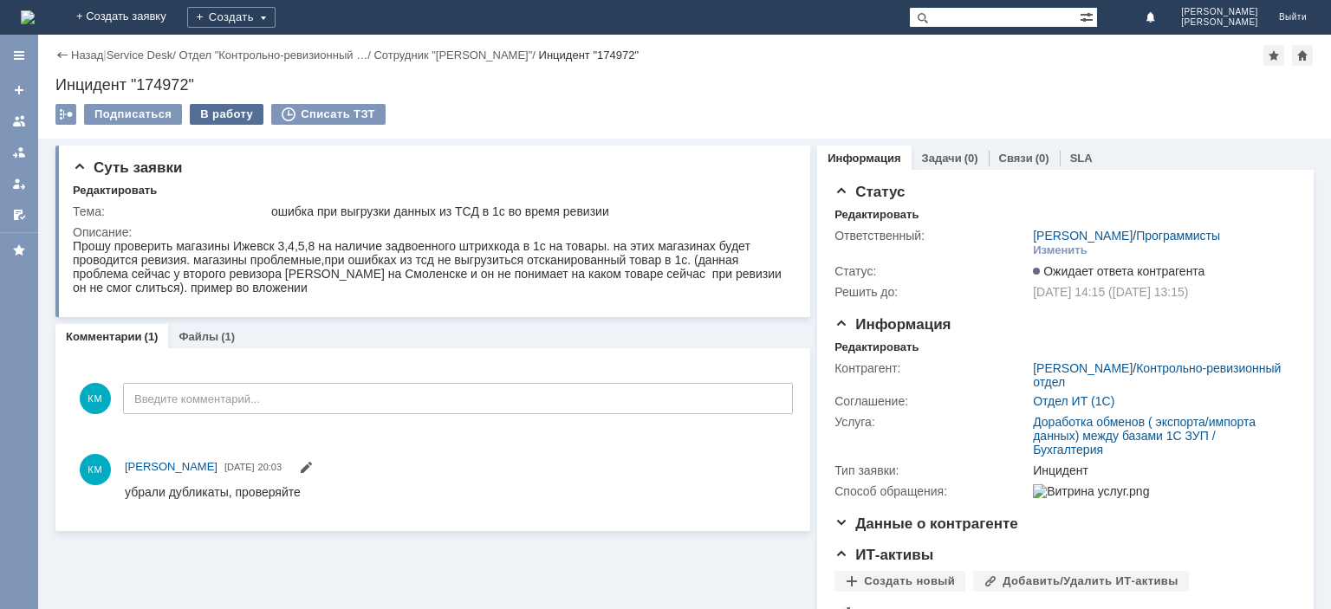
click at [236, 113] on div "В работу" at bounding box center [227, 114] width 74 height 21
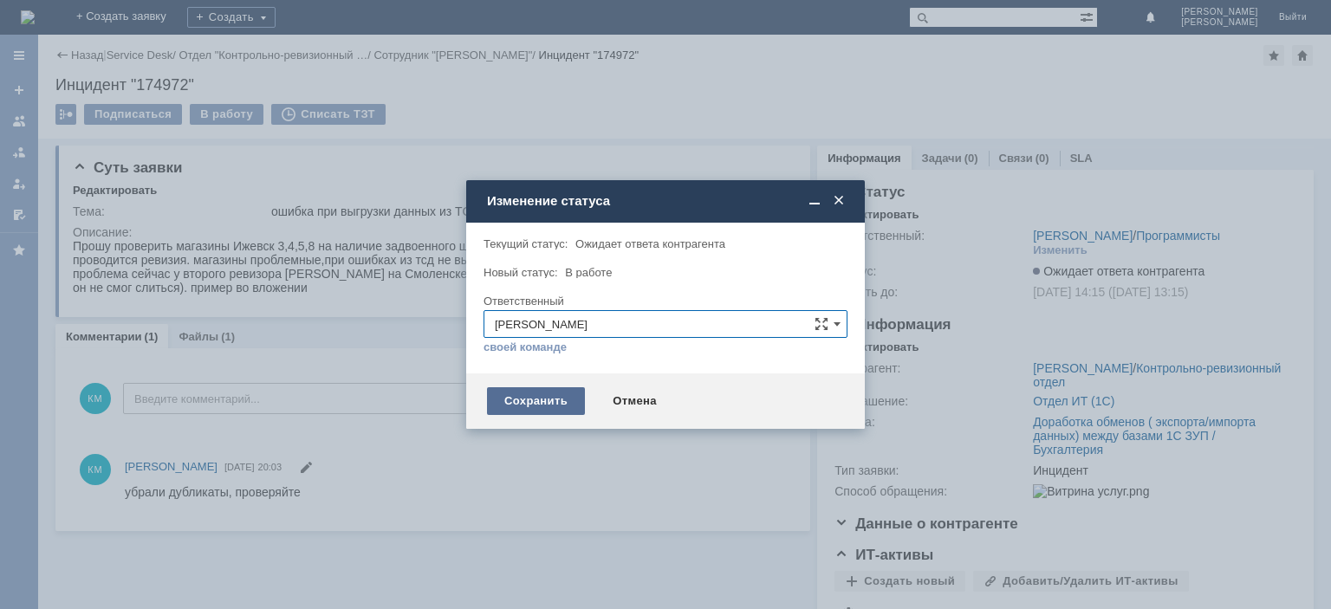
click at [529, 400] on div "Сохранить" at bounding box center [536, 401] width 98 height 28
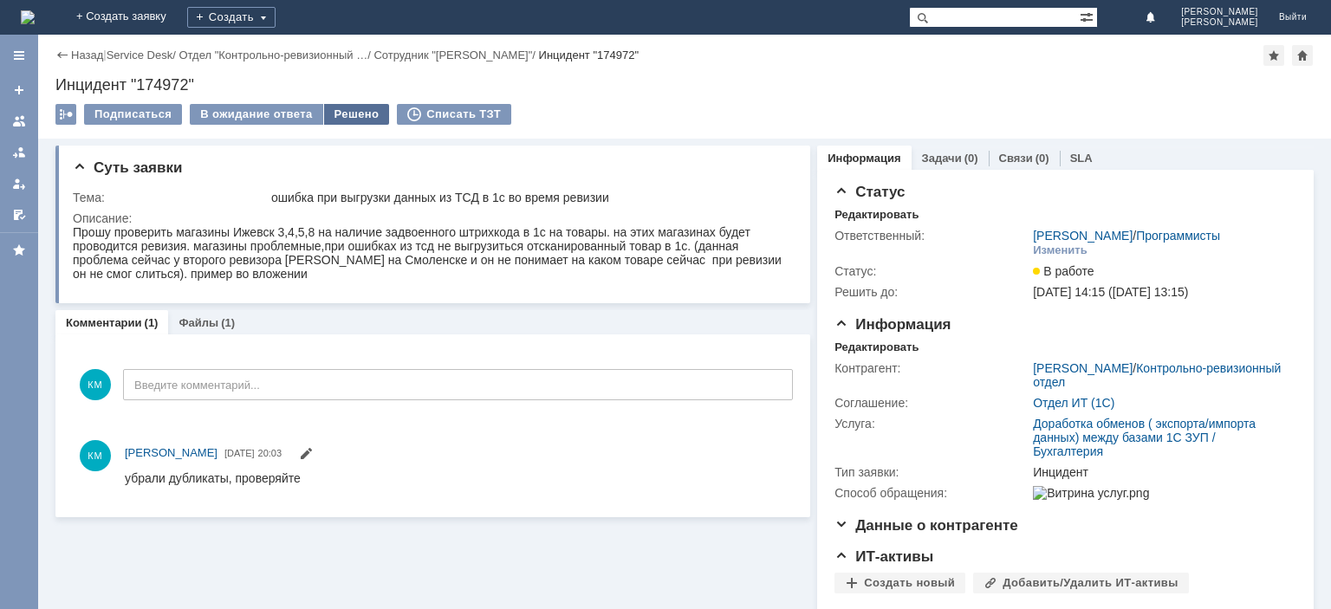
click at [340, 109] on div "Решено" at bounding box center [357, 114] width 66 height 21
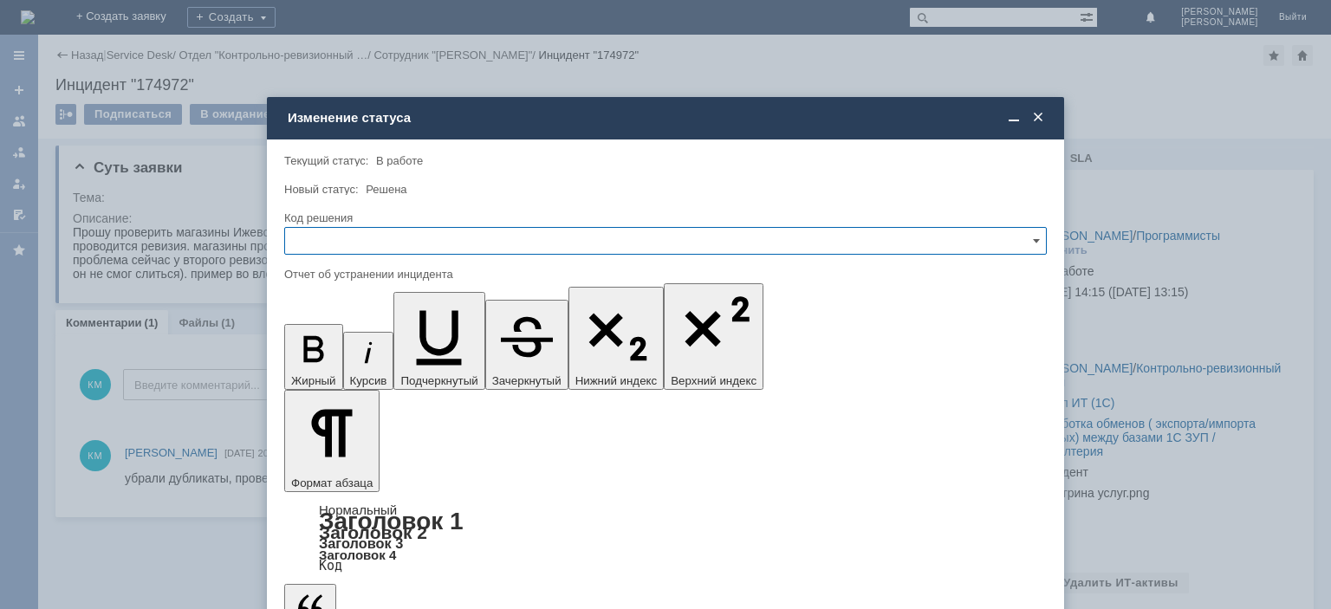
click at [335, 238] on input "text" at bounding box center [665, 241] width 763 height 28
drag, startPoint x: 326, startPoint y: 357, endPoint x: 29, endPoint y: 119, distance: 380.4
click at [326, 357] on span "Решено" at bounding box center [666, 359] width 740 height 14
type input "Решено"
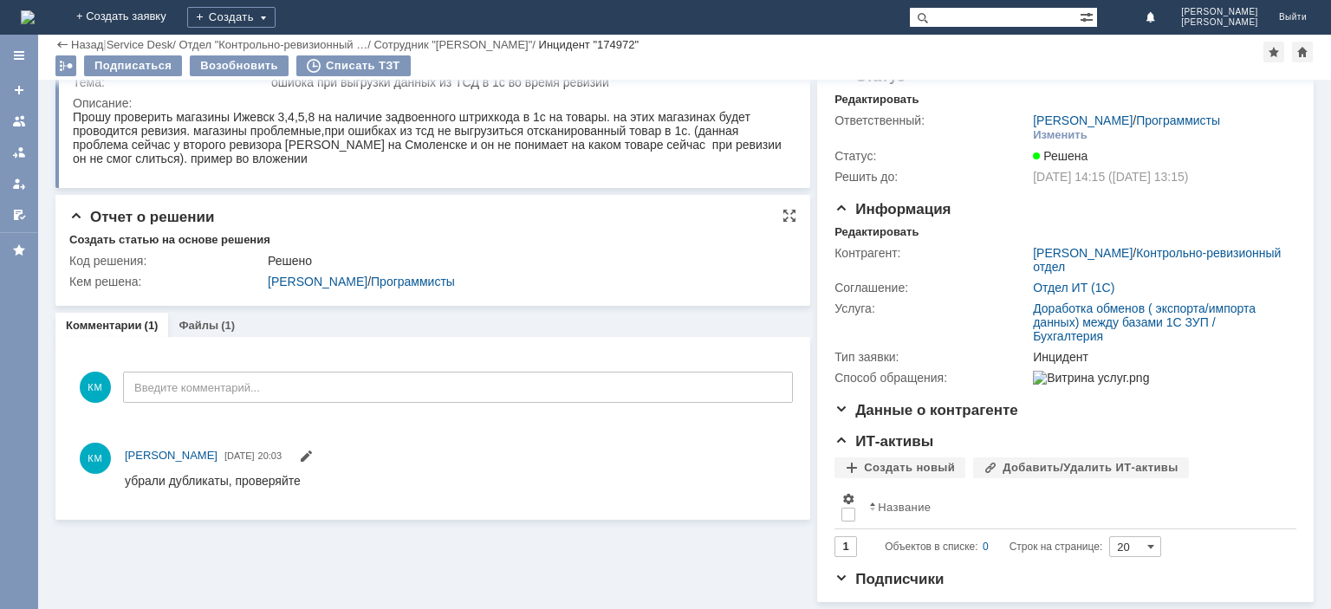
scroll to position [68, 0]
click at [16, 120] on div at bounding box center [19, 121] width 14 height 14
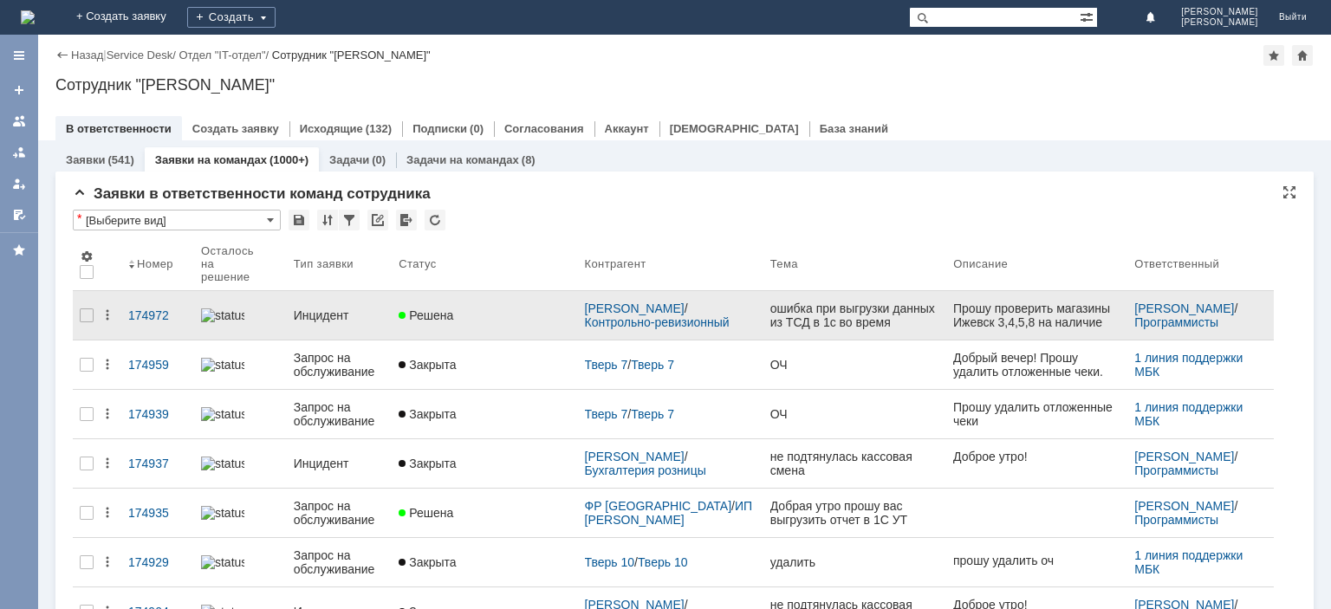
click at [326, 309] on div "Инцидент" at bounding box center [340, 316] width 92 height 14
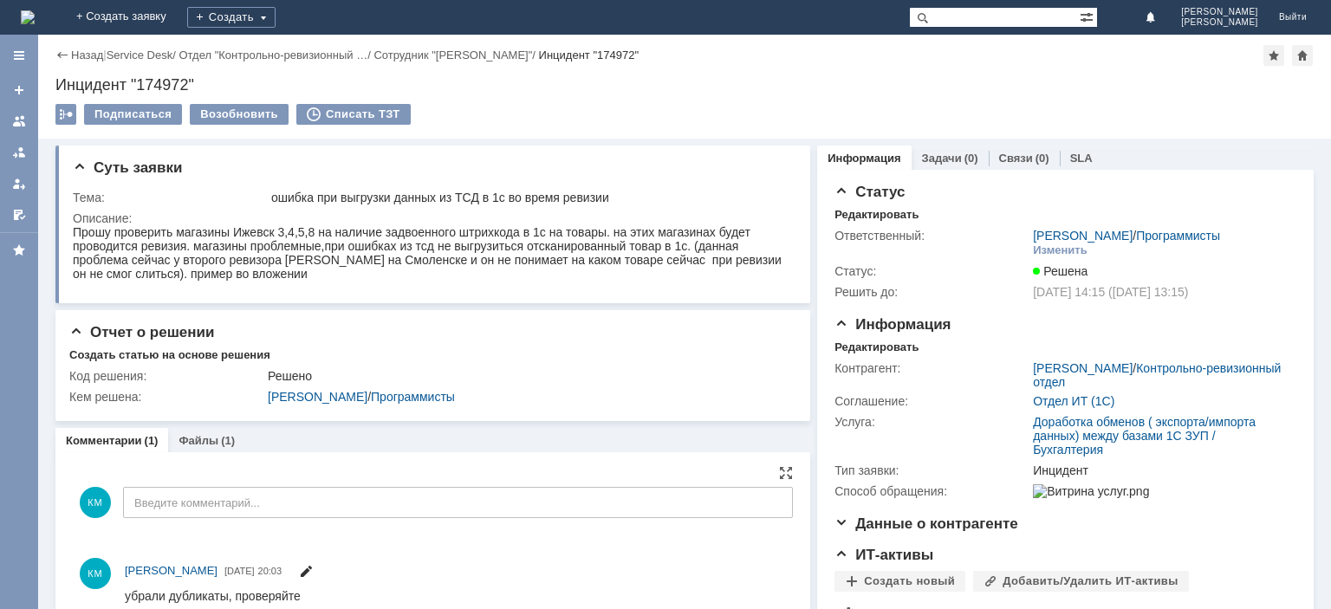
click at [313, 572] on span at bounding box center [306, 574] width 14 height 14
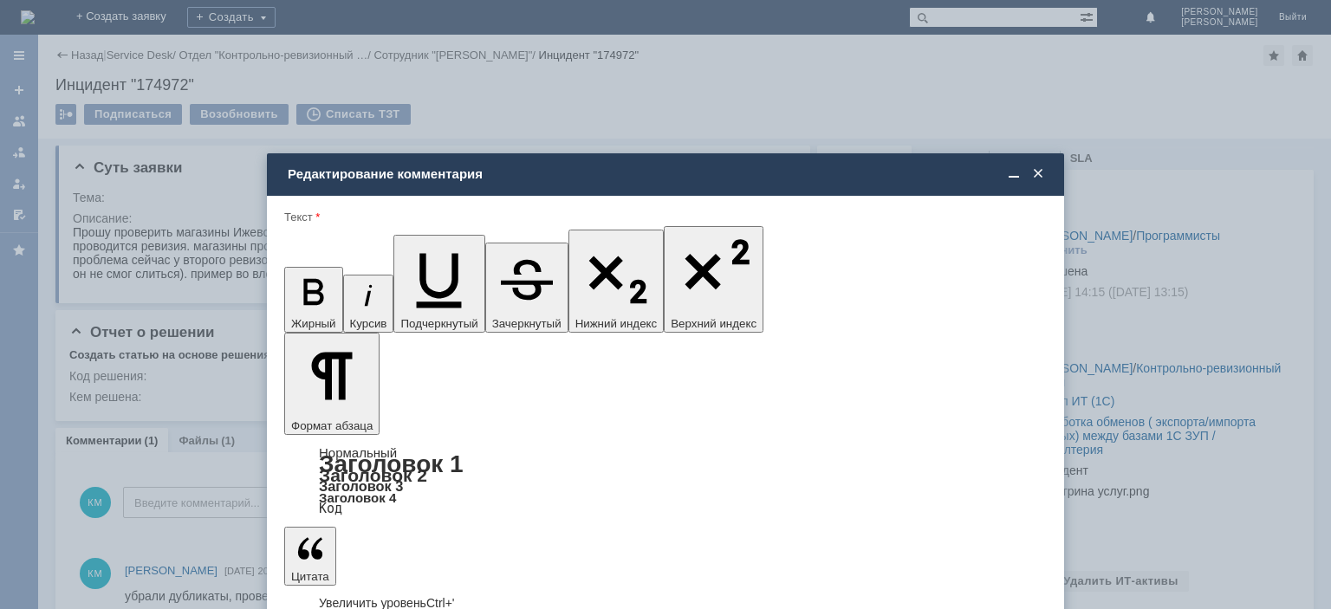
drag, startPoint x: 415, startPoint y: 4873, endPoint x: 552, endPoint y: 4870, distance: 137.0
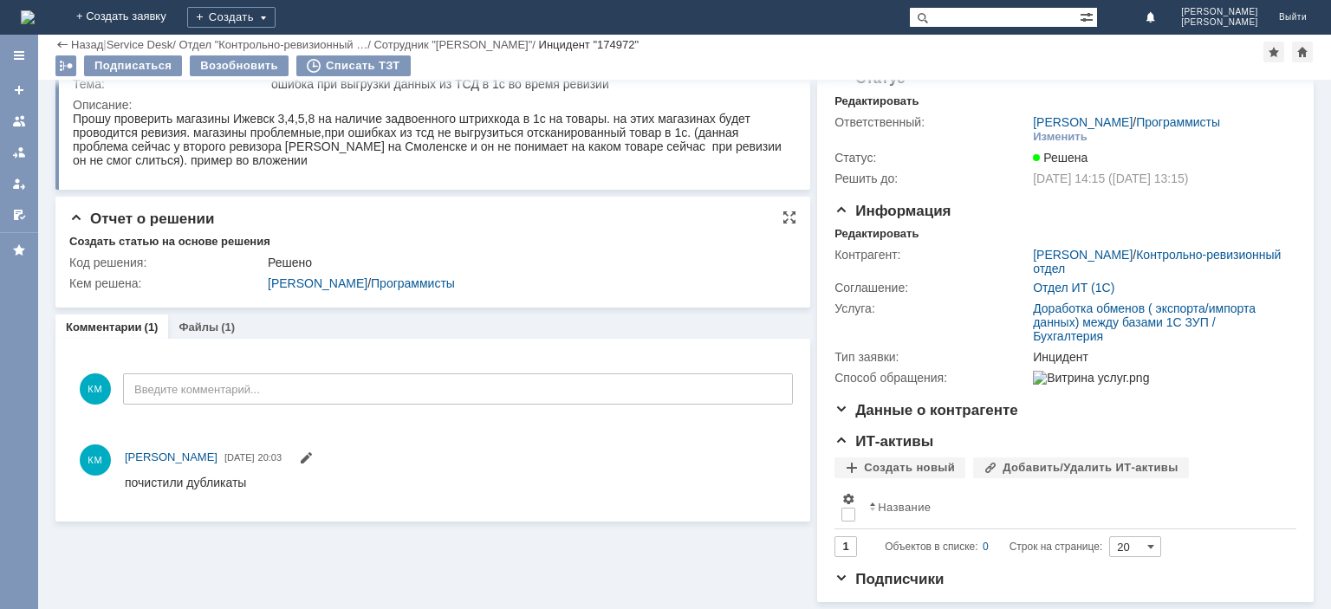
scroll to position [66, 0]
click at [313, 453] on span at bounding box center [306, 460] width 14 height 14
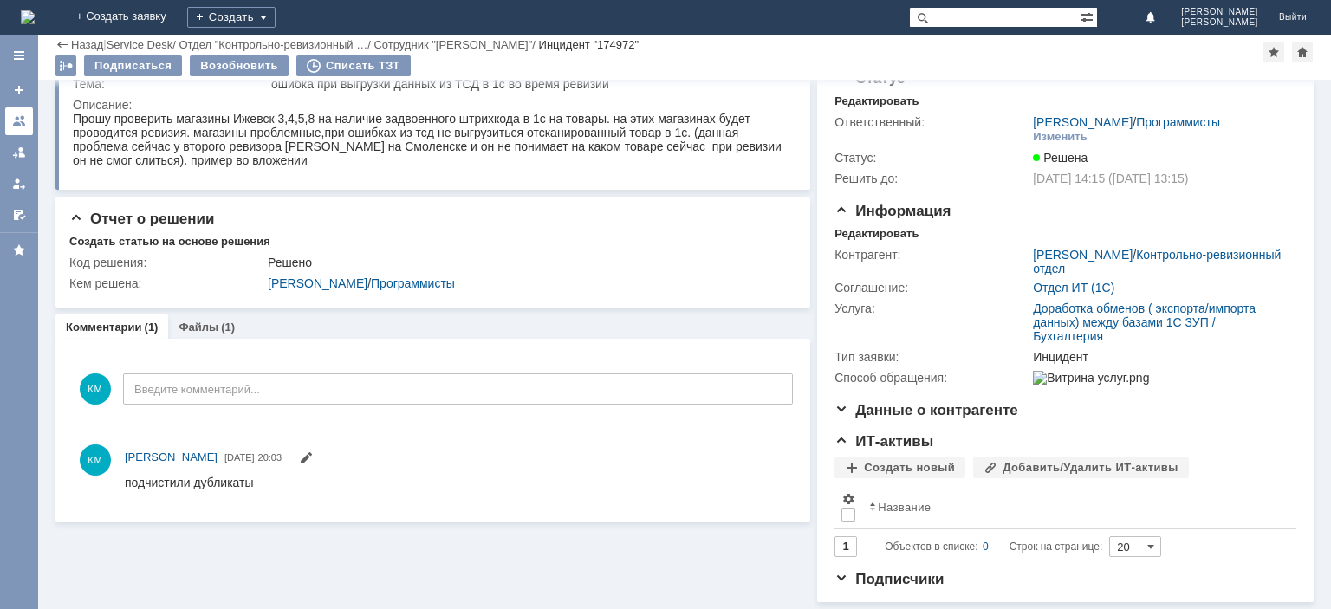
click at [16, 118] on div at bounding box center [19, 121] width 14 height 14
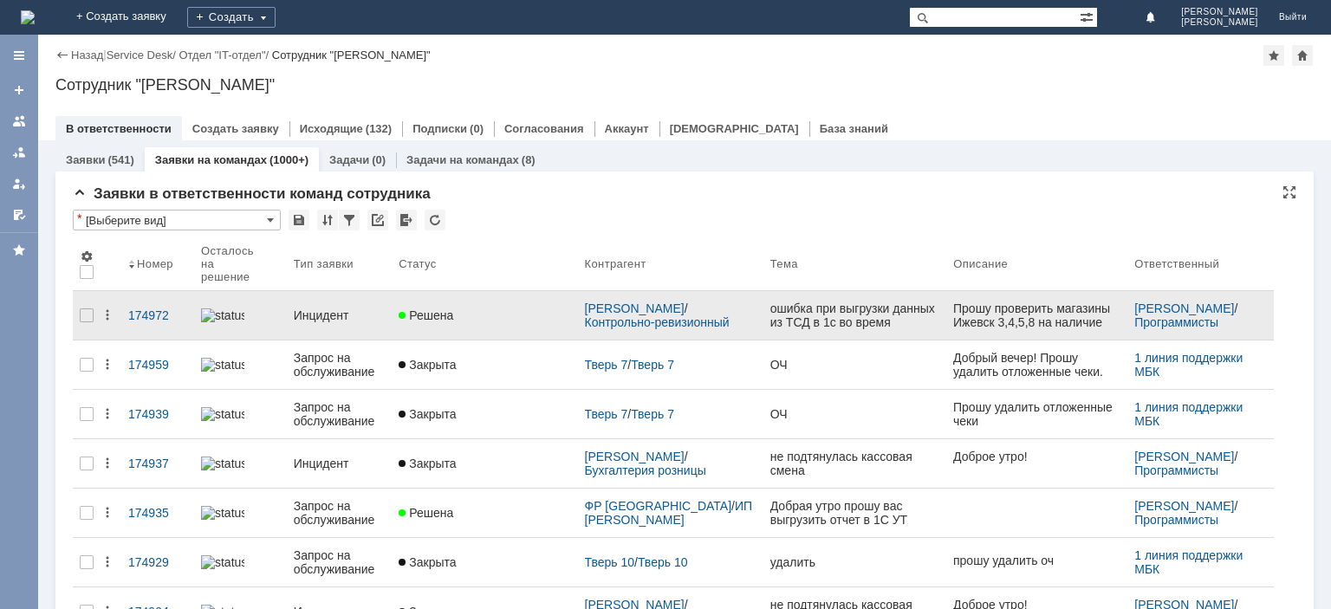
click at [349, 309] on div "Инцидент" at bounding box center [340, 316] width 92 height 14
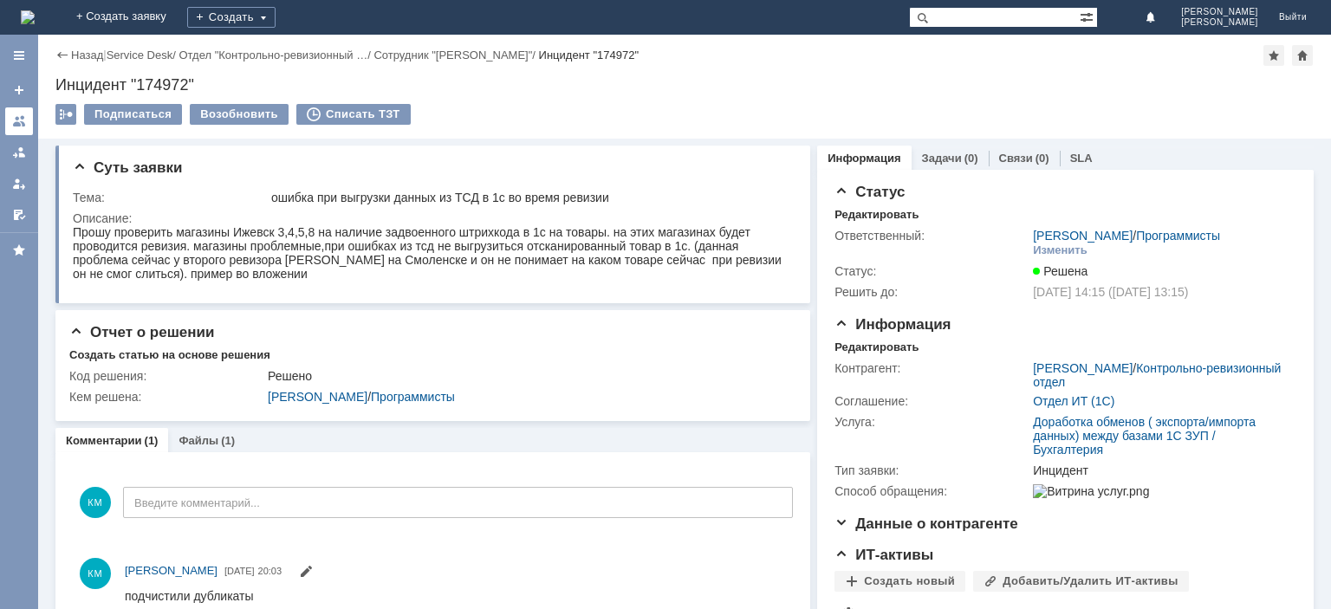
click at [21, 111] on link at bounding box center [19, 121] width 28 height 28
